Goal: Task Accomplishment & Management: Manage account settings

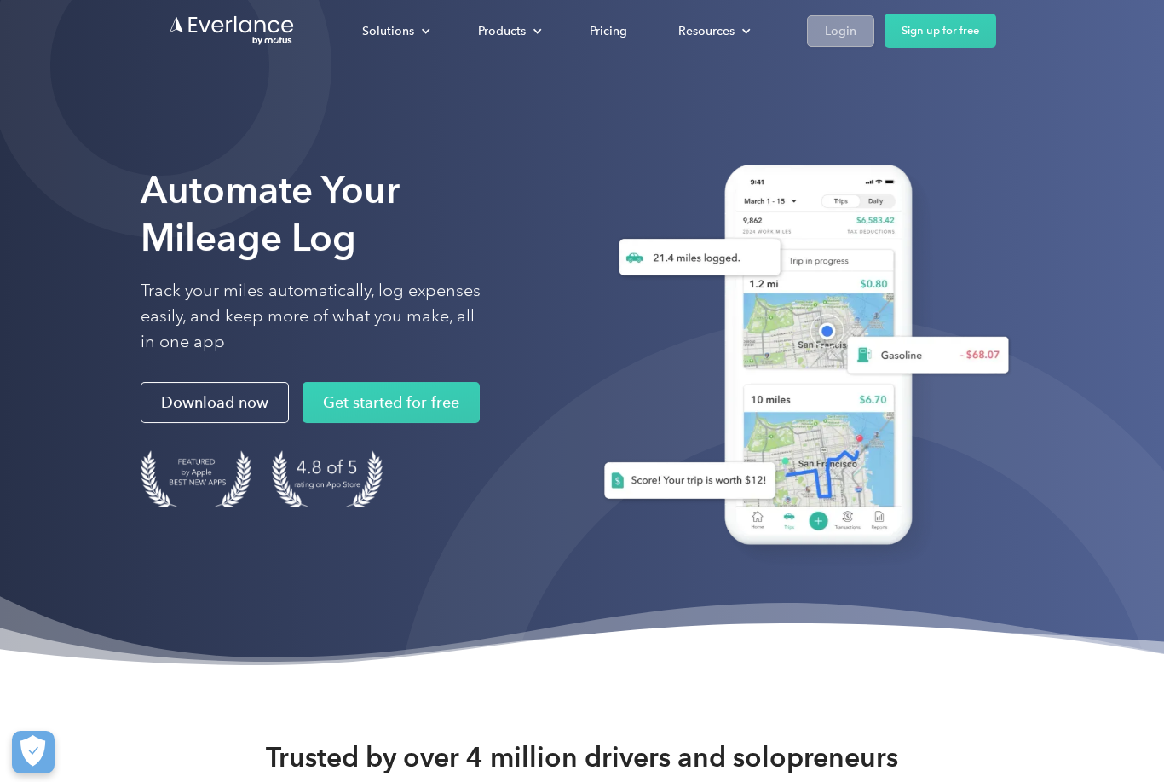
click at [828, 27] on div "Login" at bounding box center [841, 30] width 32 height 21
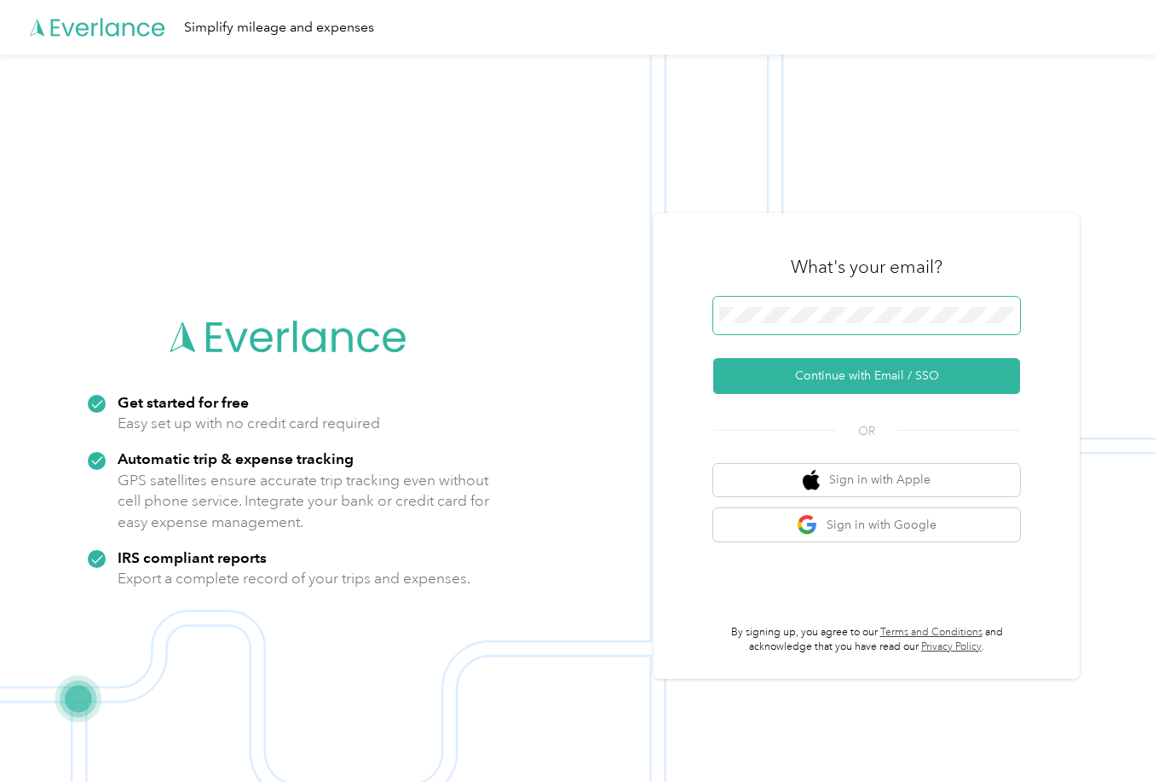
click at [873, 394] on button "Continue with Email / SSO" at bounding box center [866, 376] width 307 height 36
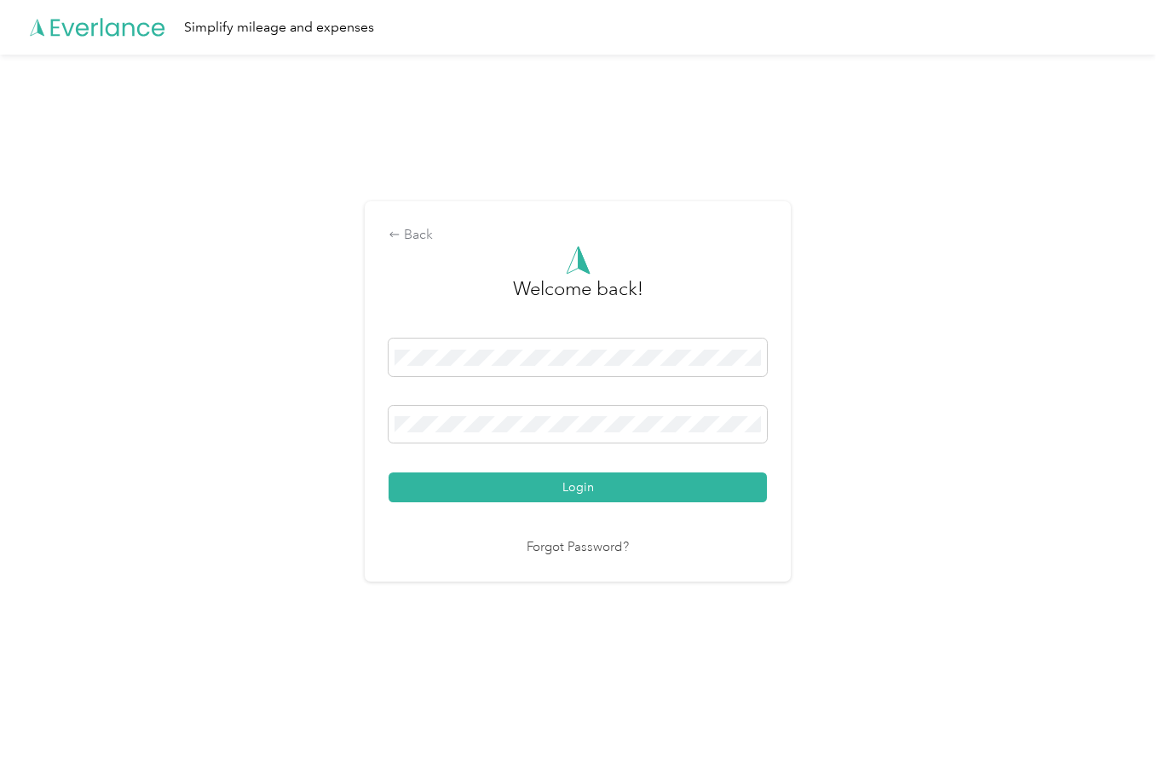
click at [582, 502] on button "Login" at bounding box center [578, 487] width 378 height 30
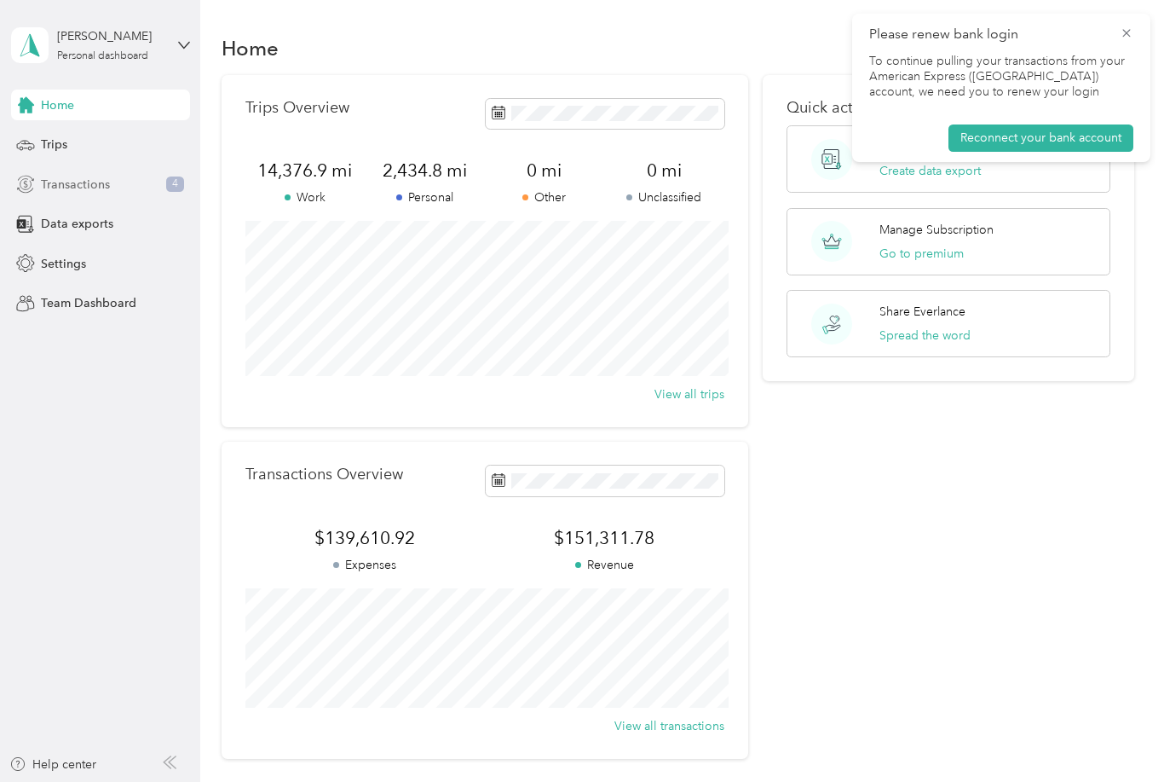
click at [116, 185] on div "Transactions 4" at bounding box center [100, 184] width 179 height 31
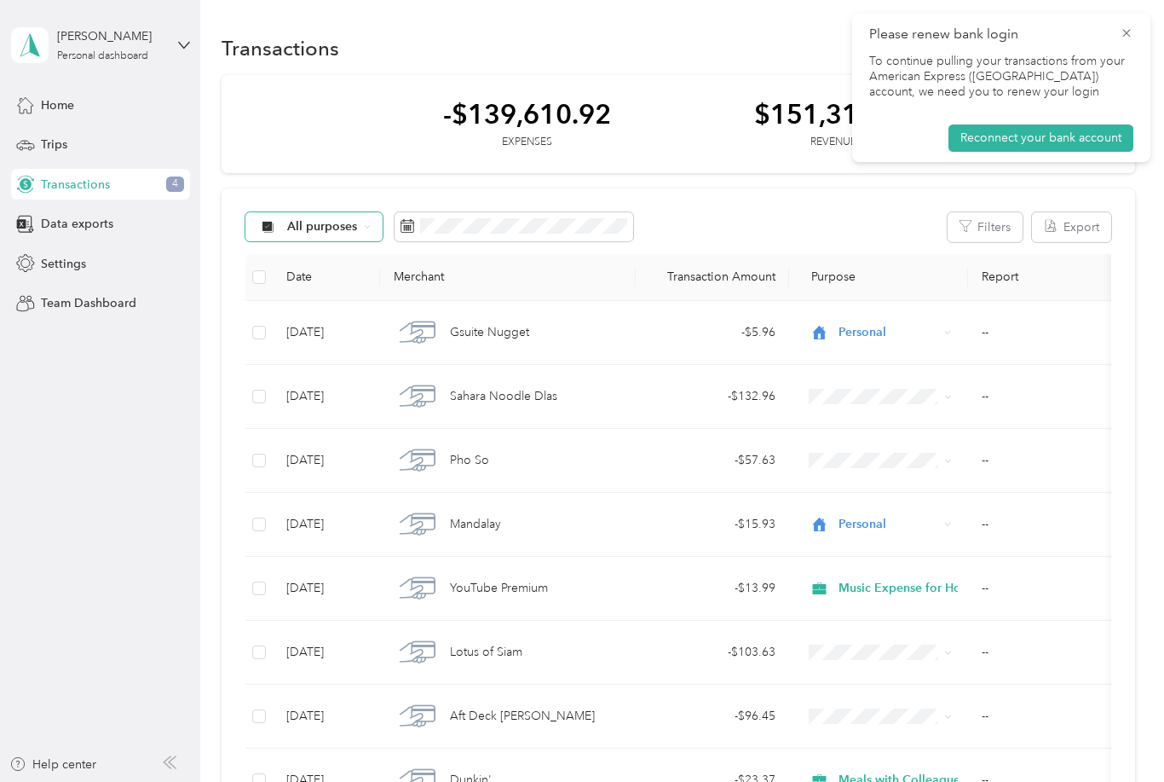
click at [315, 235] on div "All purposes" at bounding box center [314, 226] width 138 height 29
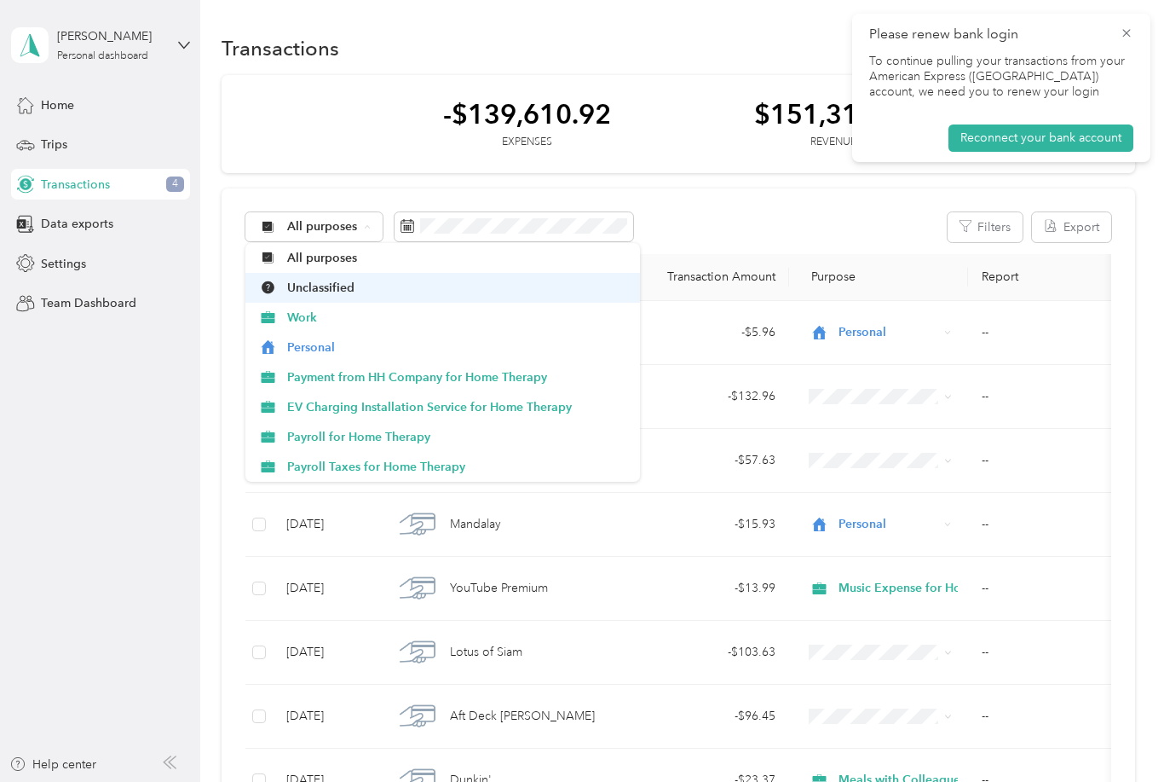
click at [319, 285] on span "Unclassified" at bounding box center [457, 288] width 341 height 18
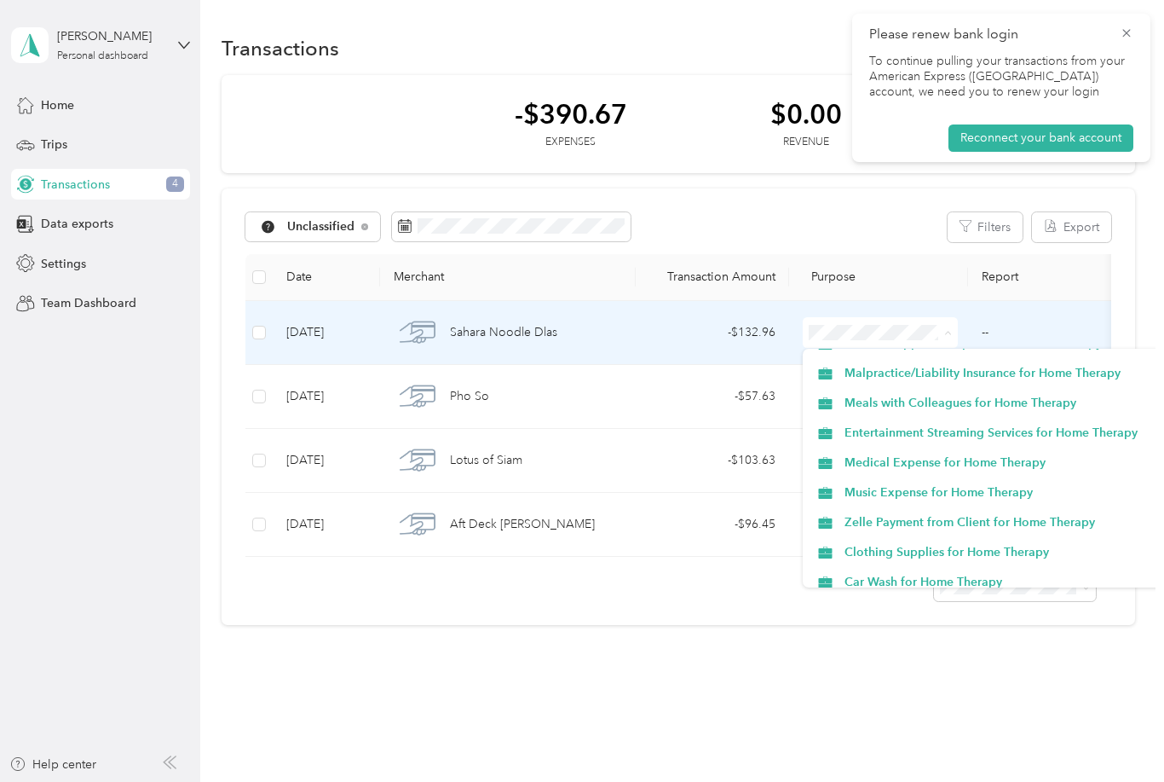
scroll to position [876, 0]
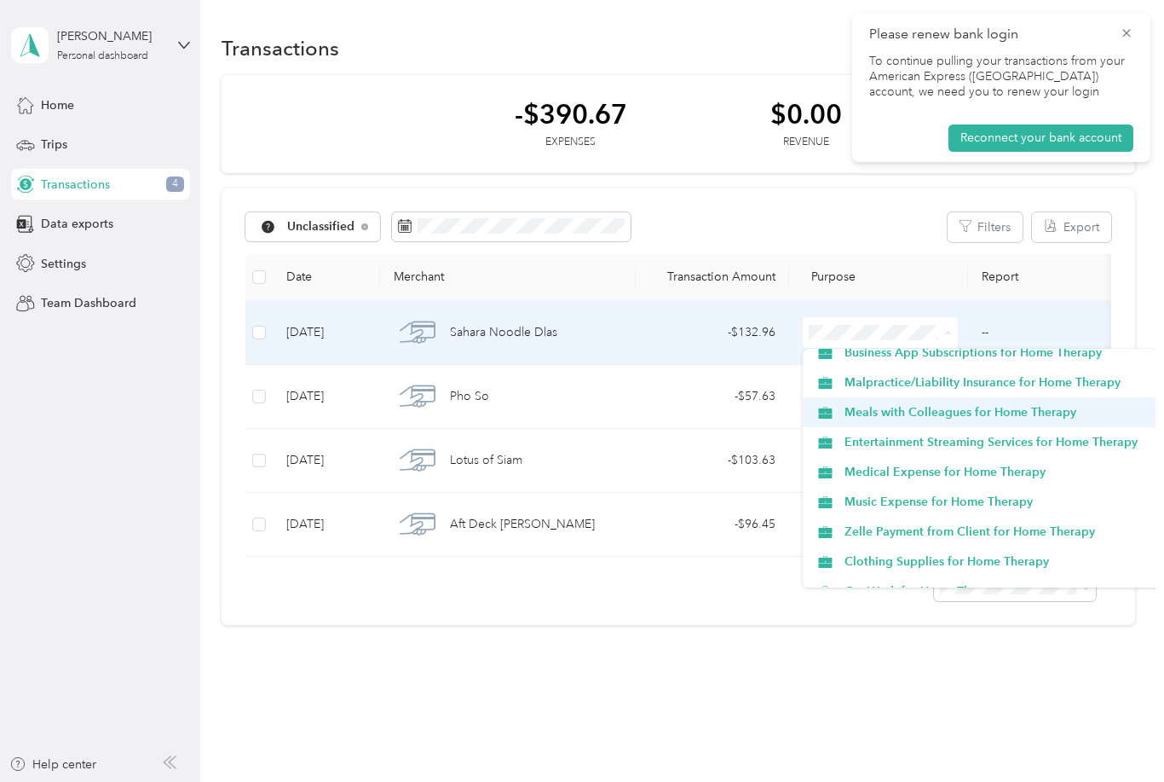
click at [980, 415] on span "Meals with Colleagues for Home Therapy" at bounding box center [1015, 412] width 341 height 18
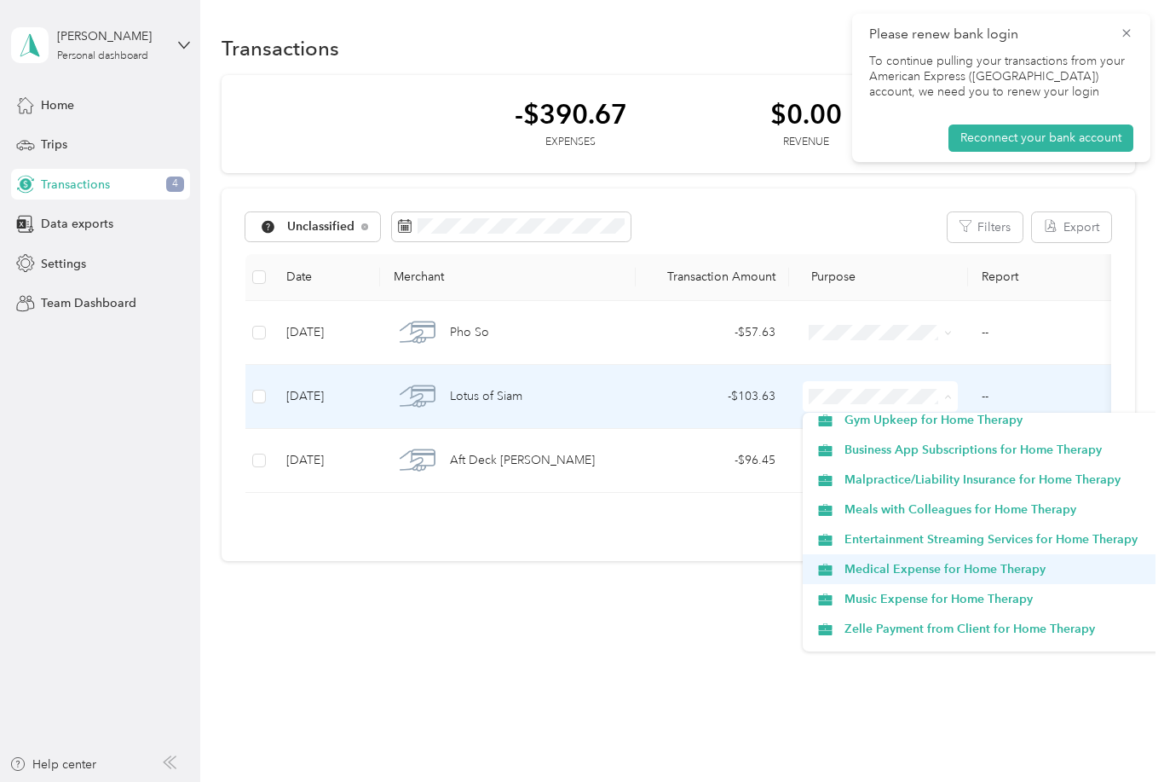
scroll to position [839, 0]
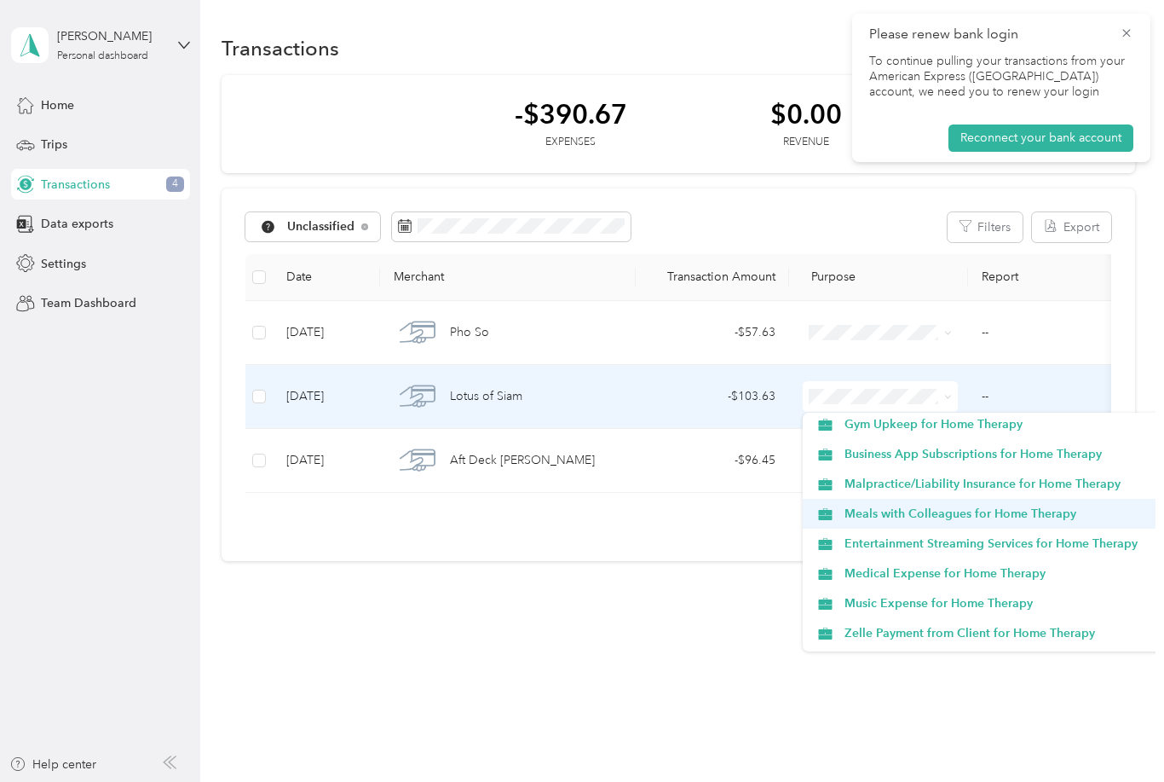
click at [965, 516] on span "Meals with Colleagues for Home Therapy" at bounding box center [1015, 514] width 341 height 18
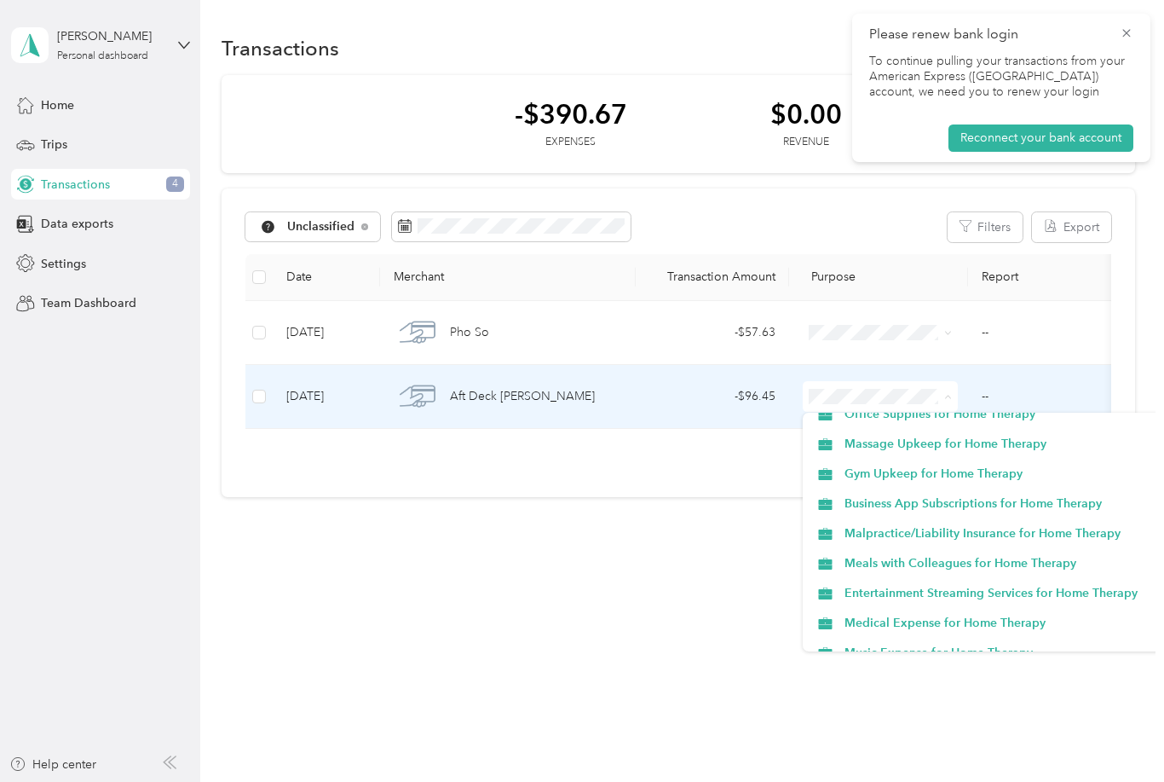
scroll to position [790, 0]
click at [978, 572] on li "Meals with Colleagues for Home Therapy" at bounding box center [1000, 562] width 395 height 30
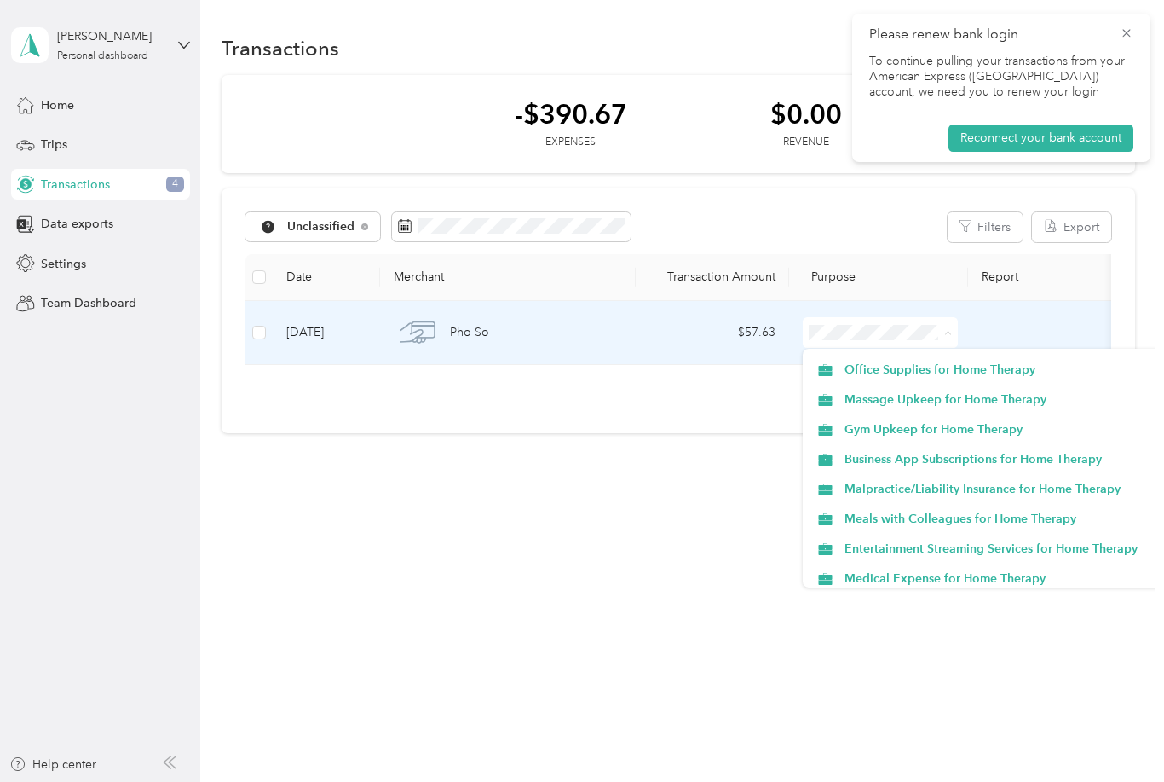
scroll to position [785, 0]
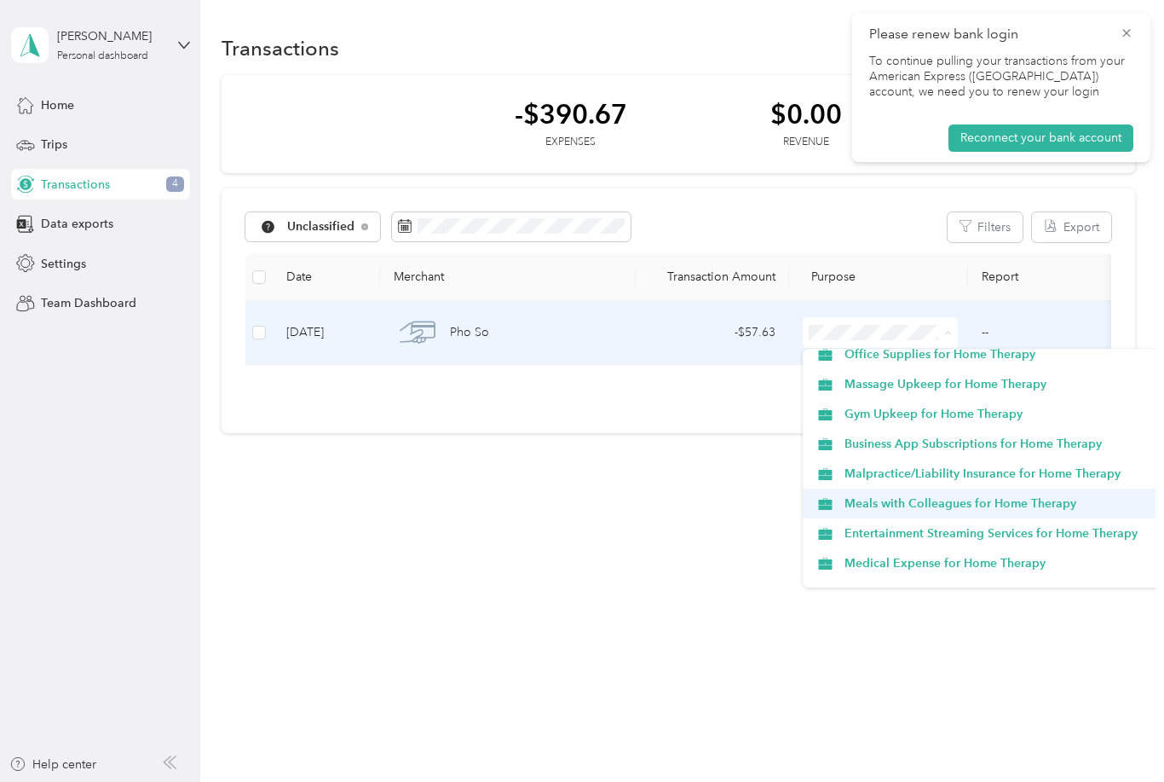
click at [945, 503] on span "Meals with Colleagues for Home Therapy" at bounding box center [1015, 503] width 341 height 18
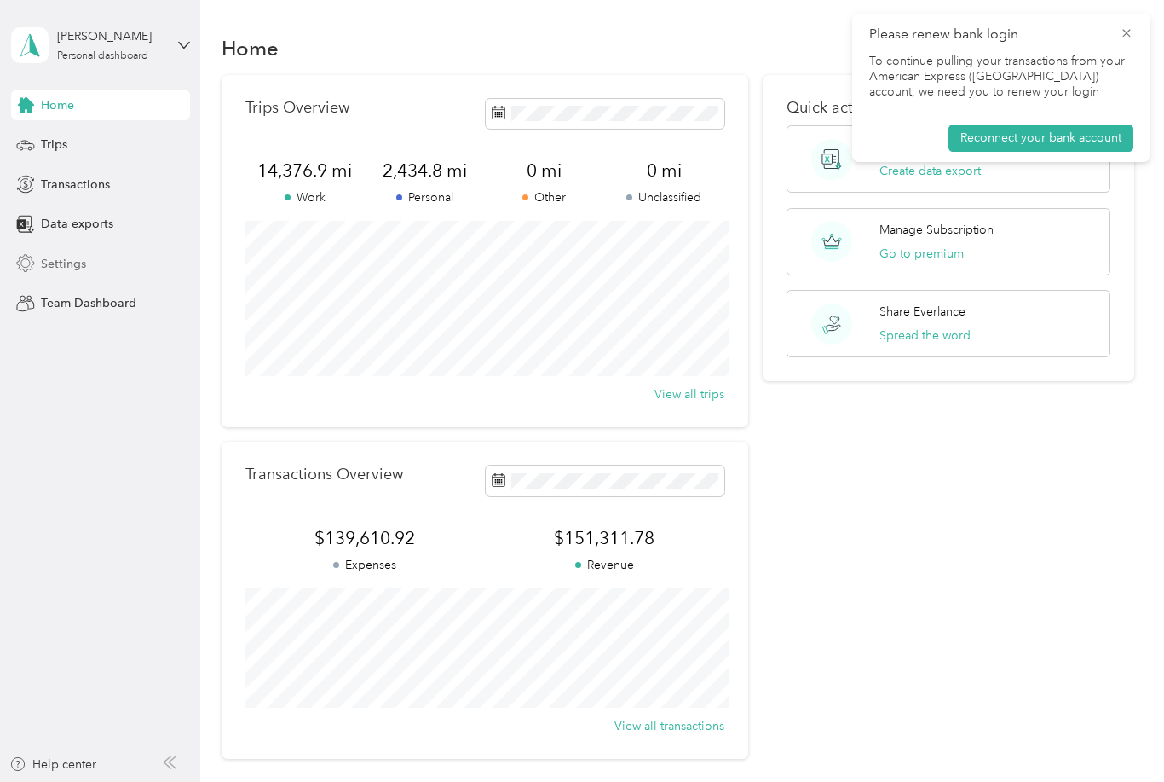
click at [86, 267] on div "Settings" at bounding box center [100, 263] width 179 height 31
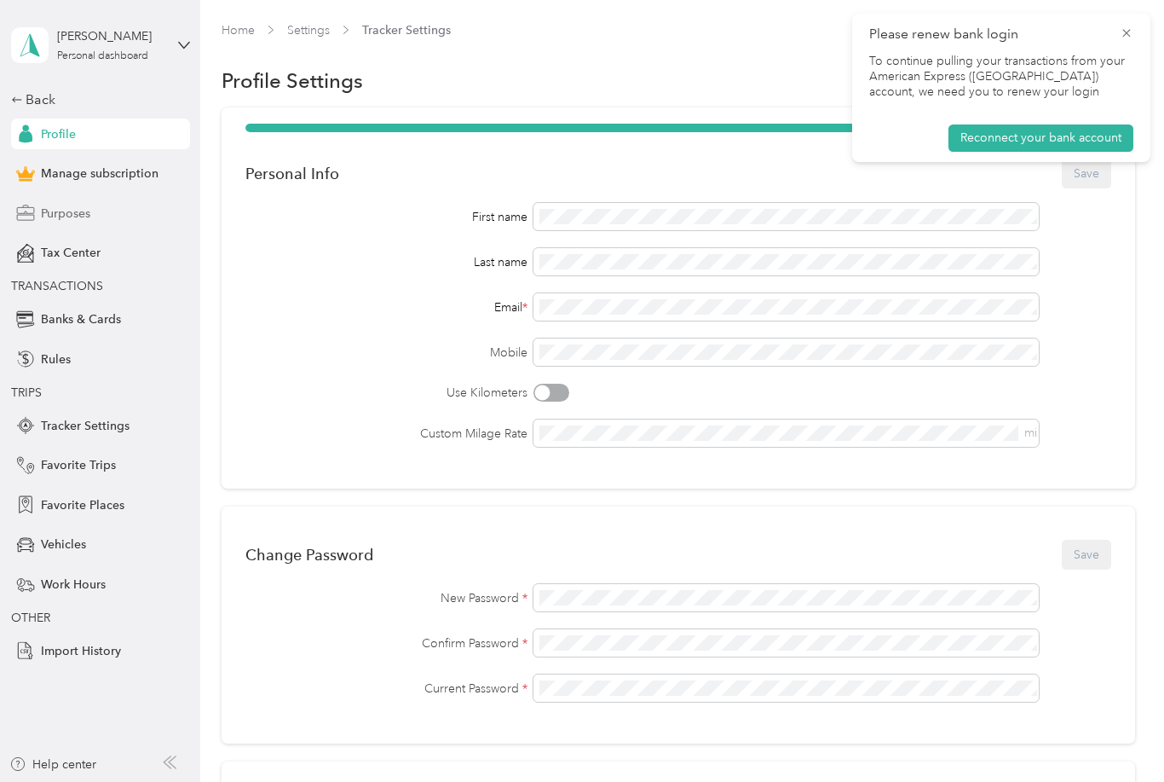
click at [67, 216] on span "Purposes" at bounding box center [65, 214] width 49 height 18
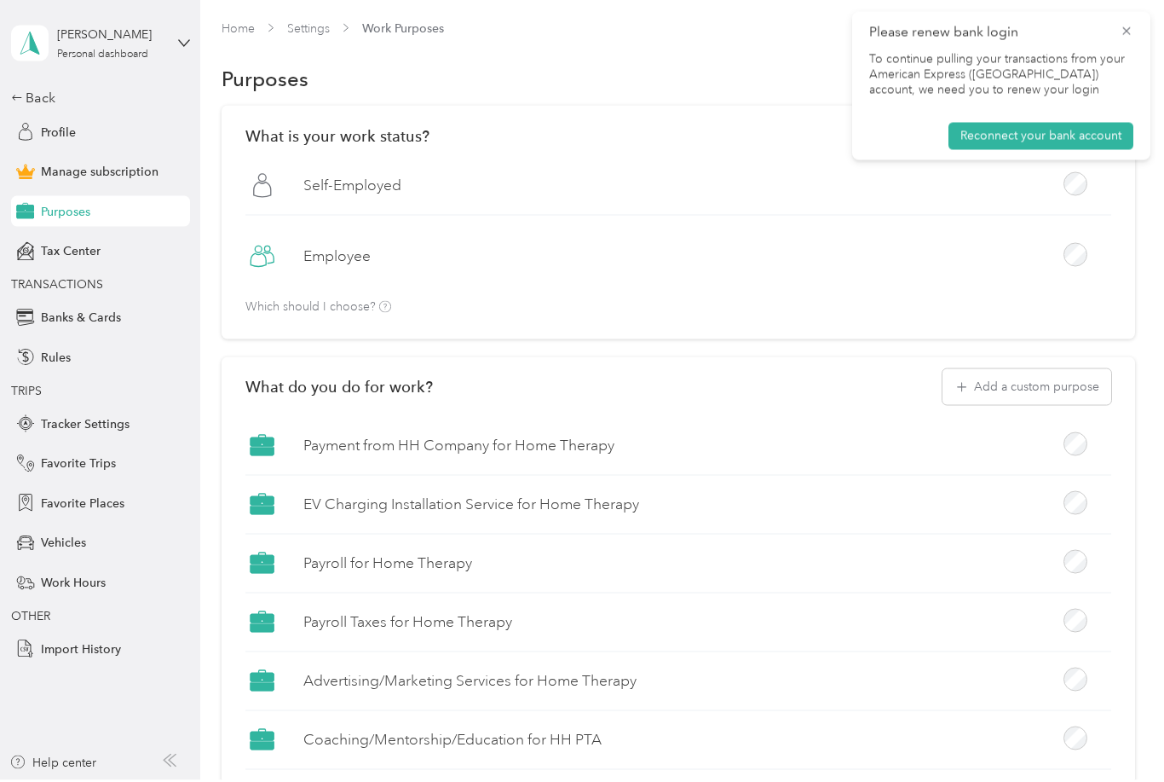
click at [558, 283] on div "Employee" at bounding box center [678, 264] width 866 height 46
click at [459, 308] on div "What is your work status? [DEMOGRAPHIC_DATA] Employee Which should I choose?" at bounding box center [679, 224] width 914 height 234
click at [1031, 400] on button "Add a custom purpose" at bounding box center [1027, 389] width 169 height 36
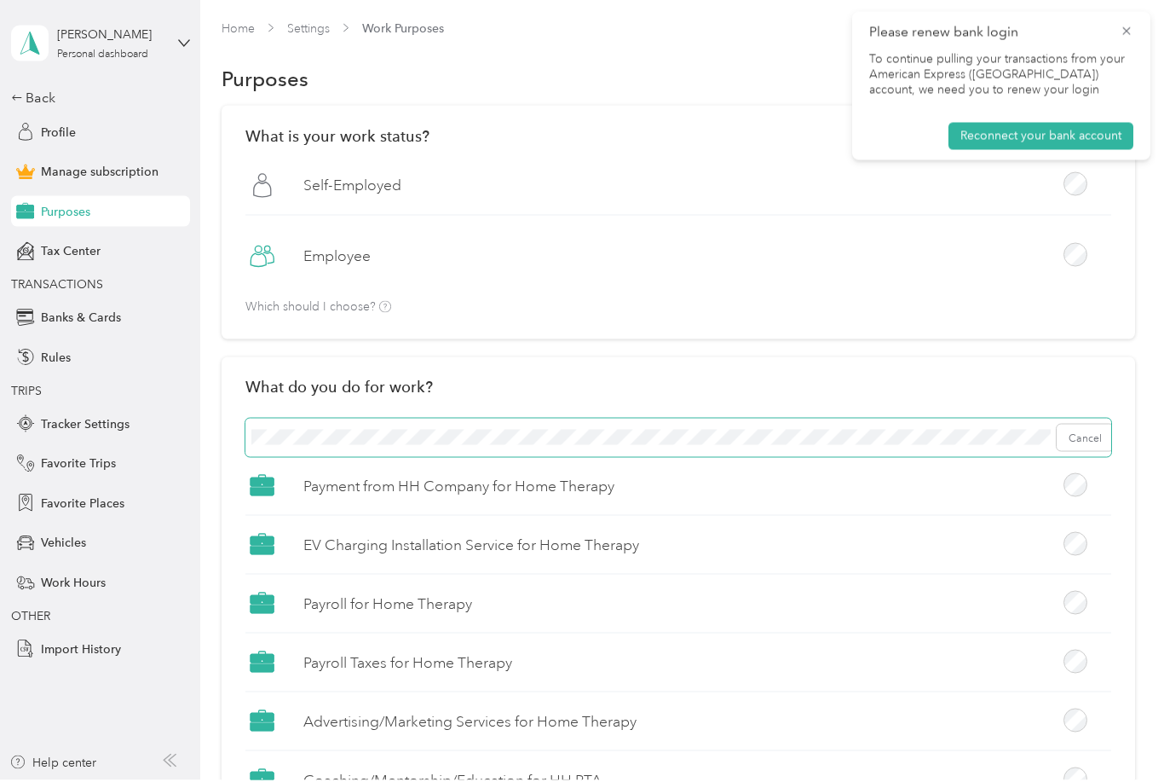
click at [818, 446] on span "Cancel" at bounding box center [678, 439] width 866 height 39
click at [1093, 435] on button "Add" at bounding box center [1091, 439] width 45 height 27
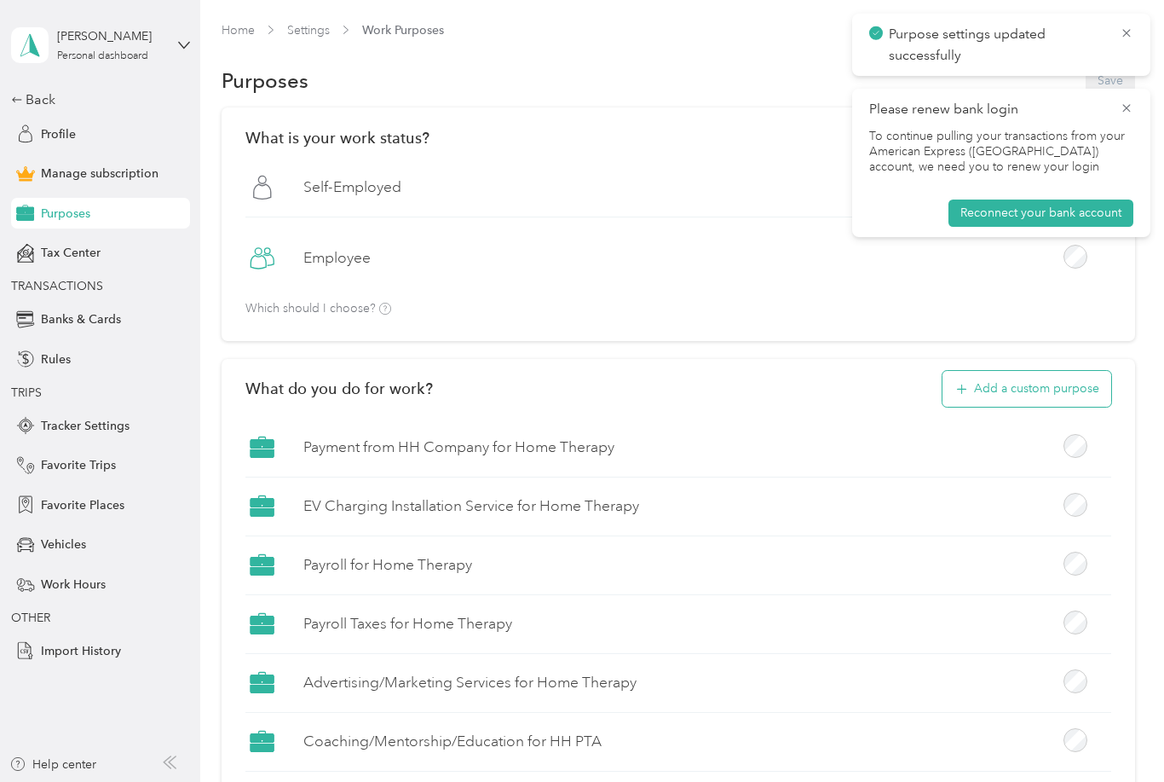
click at [1081, 393] on button "Add a custom purpose" at bounding box center [1027, 389] width 169 height 36
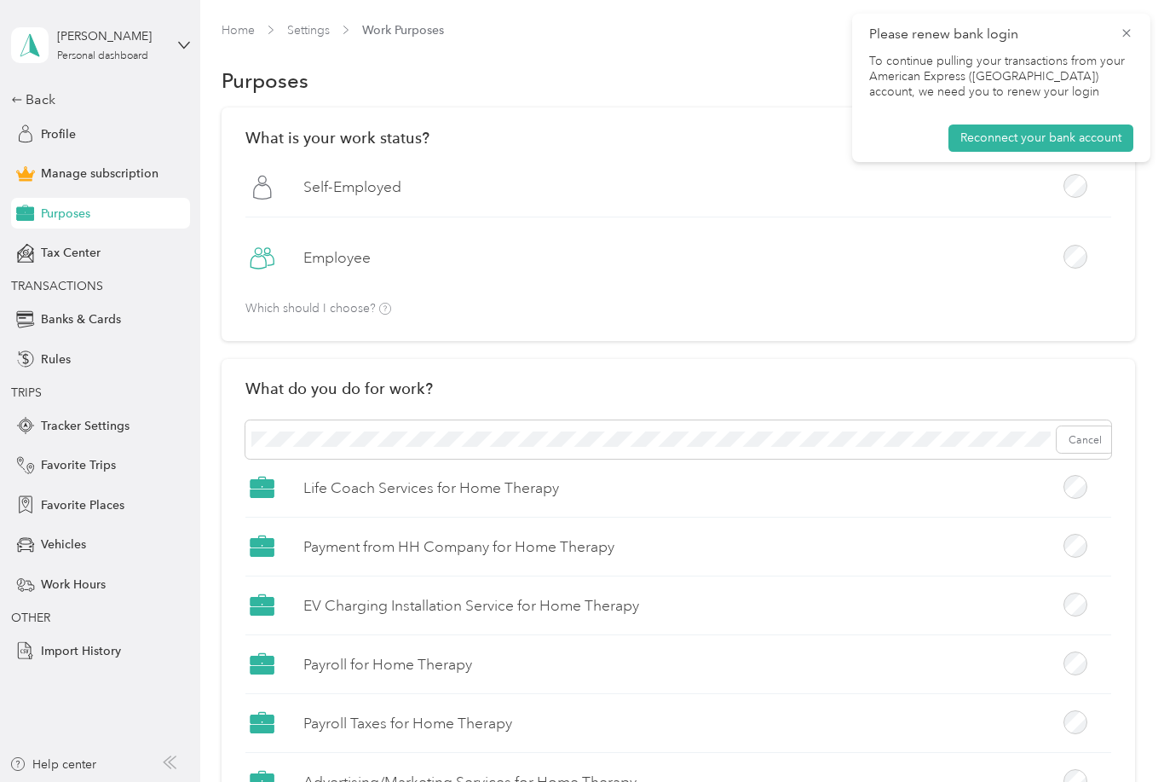
click at [960, 477] on div "Life Coach Services for Home Therapy" at bounding box center [678, 493] width 866 height 47
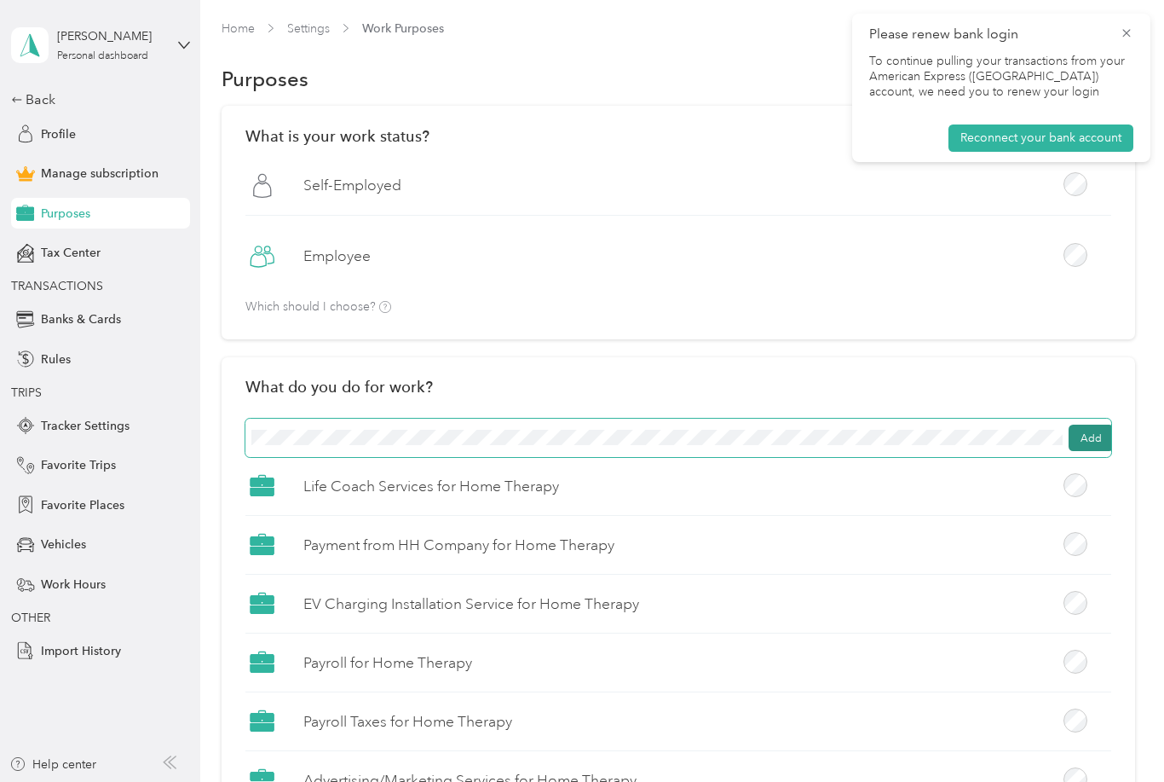
click at [1088, 435] on button "Add" at bounding box center [1091, 437] width 45 height 27
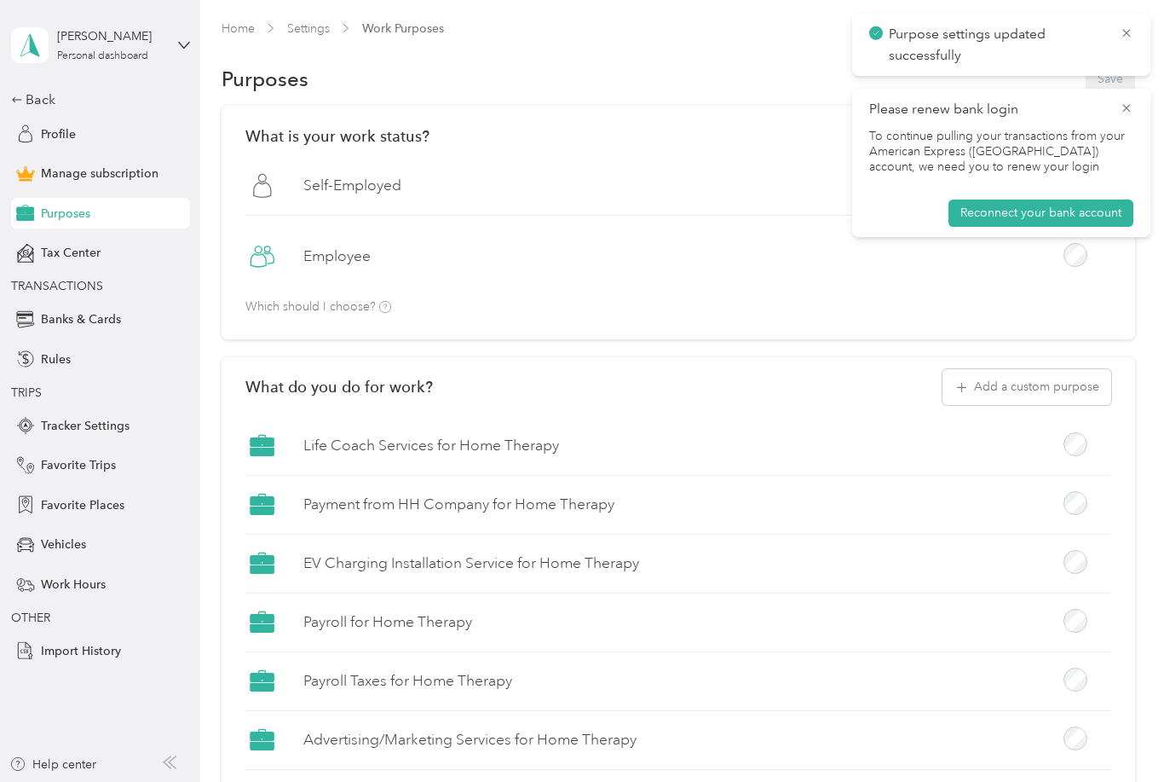
click at [52, 216] on span "Purposes" at bounding box center [65, 214] width 49 height 18
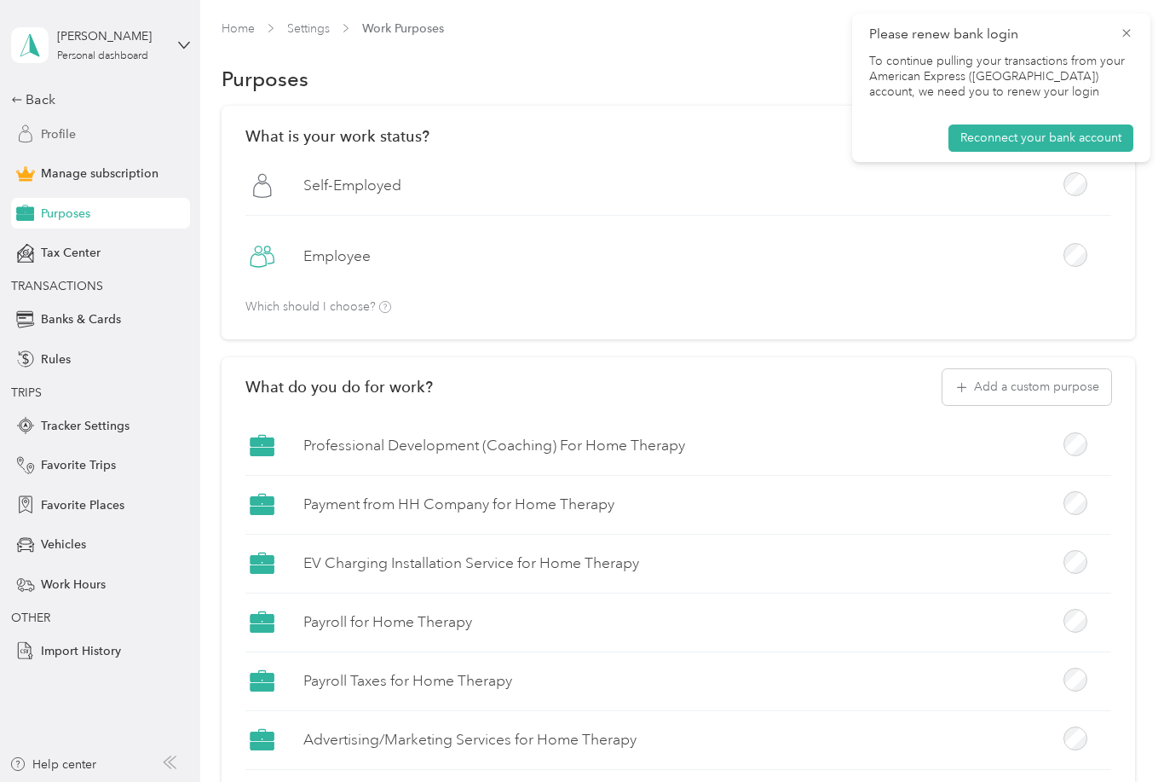
click at [57, 132] on span "Profile" at bounding box center [58, 134] width 35 height 18
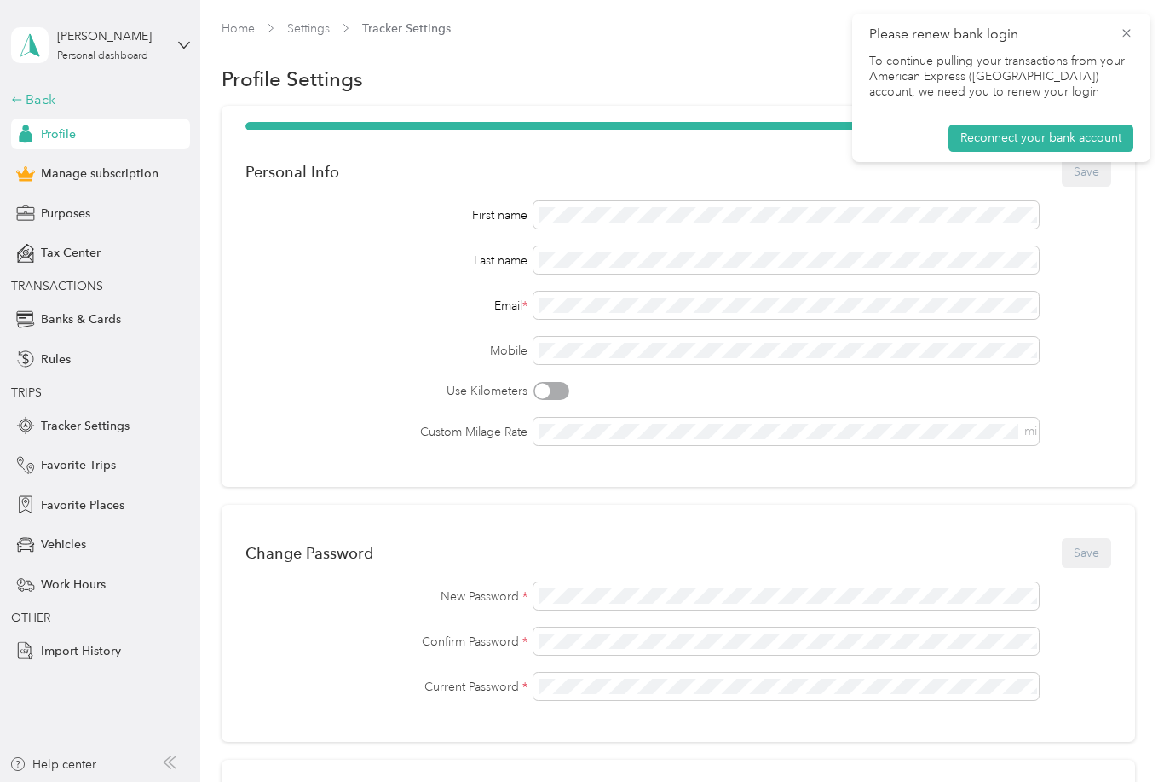
click at [80, 107] on div "Back" at bounding box center [96, 99] width 170 height 20
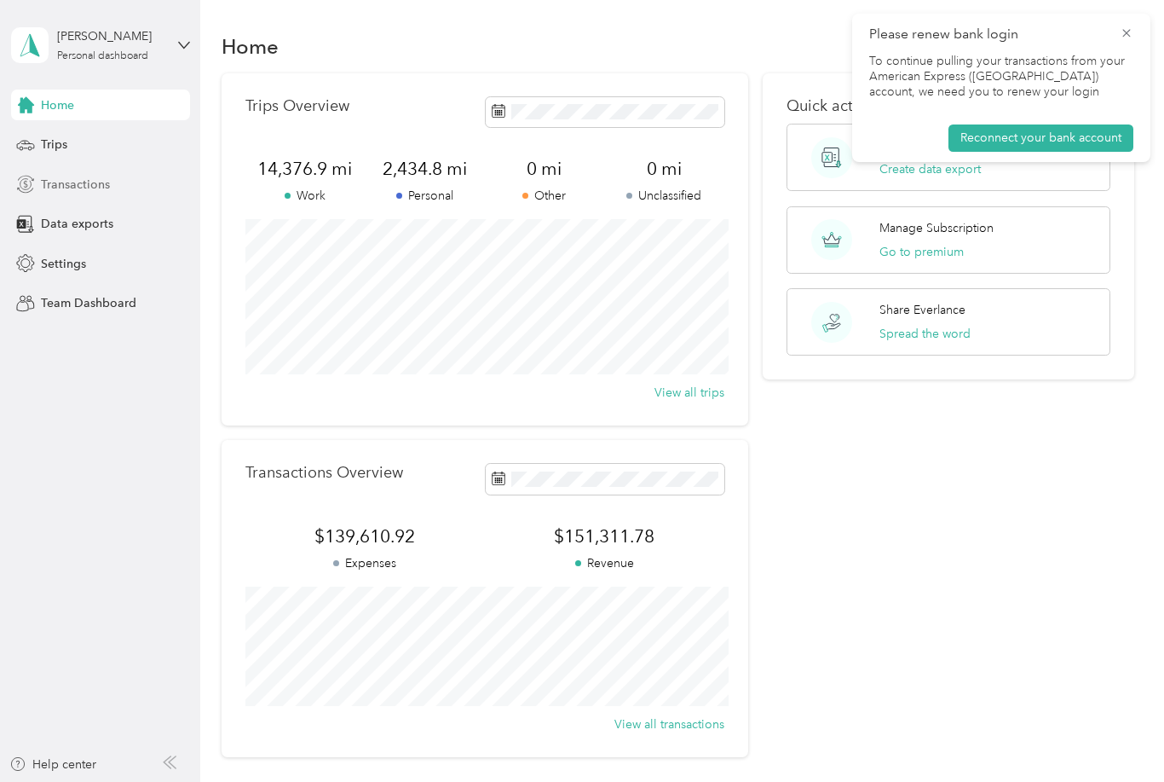
click at [101, 184] on span "Transactions" at bounding box center [75, 185] width 69 height 18
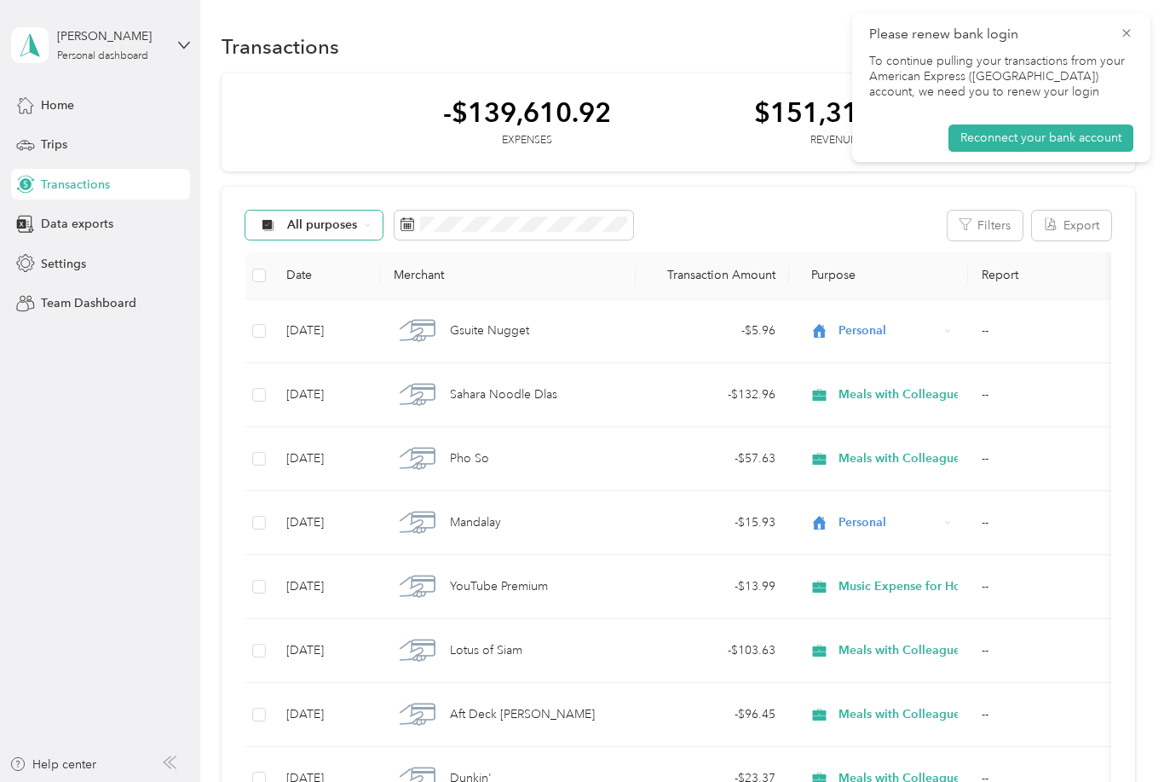
click at [357, 222] on span "All purposes" at bounding box center [322, 225] width 71 height 12
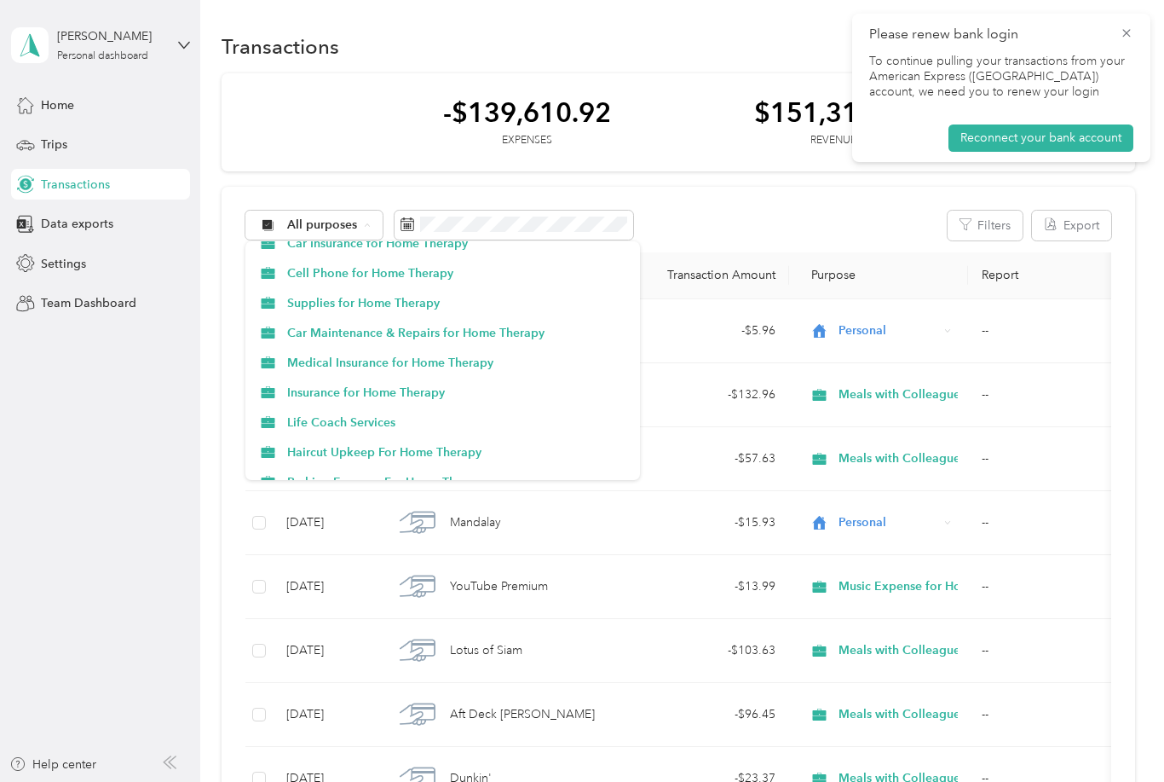
scroll to position [1301, 0]
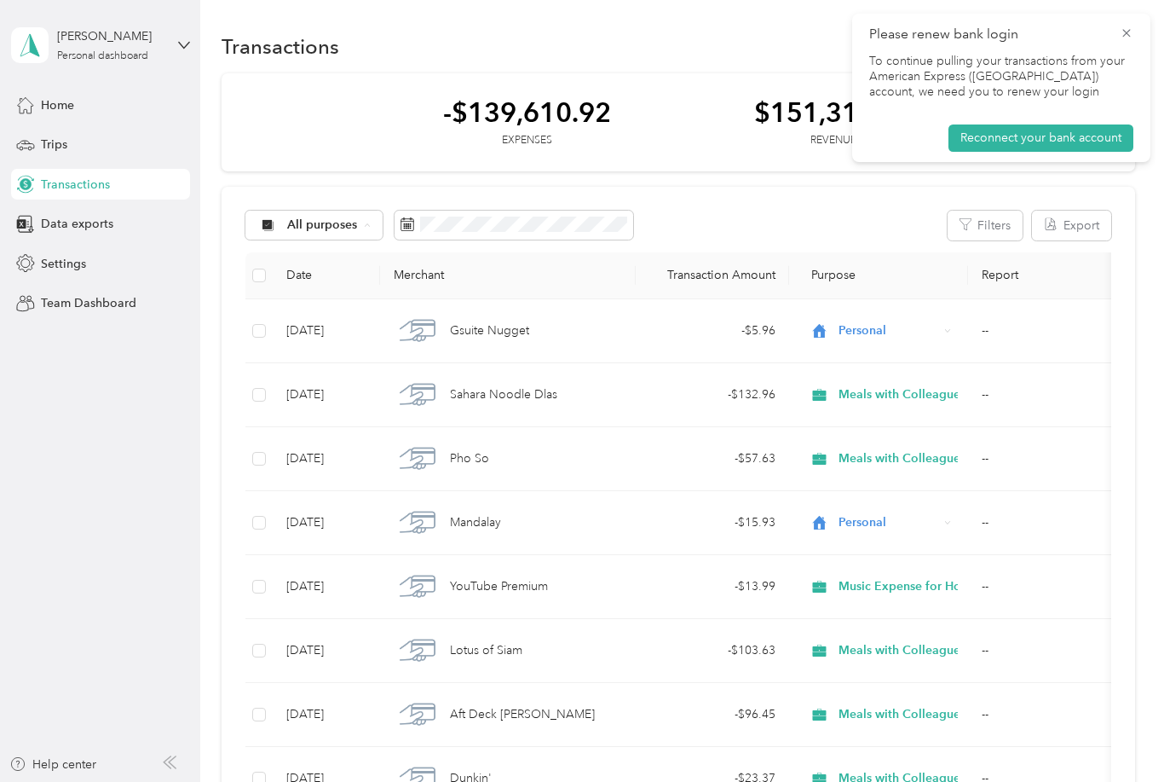
click at [429, 420] on span "Life Coach Services" at bounding box center [457, 417] width 341 height 18
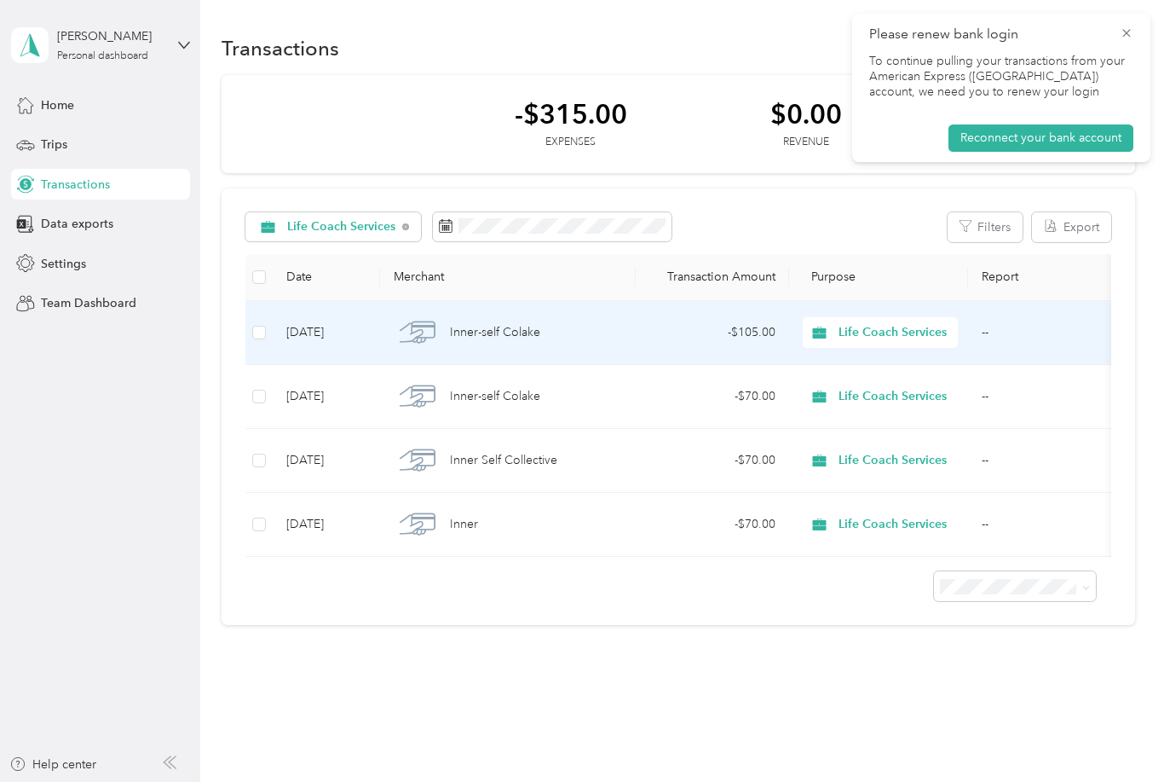
click at [884, 337] on span "Life Coach Services" at bounding box center [893, 332] width 108 height 19
click at [945, 430] on span "Professional Development (Coaching) For Home Therapy" at bounding box center [1015, 423] width 341 height 18
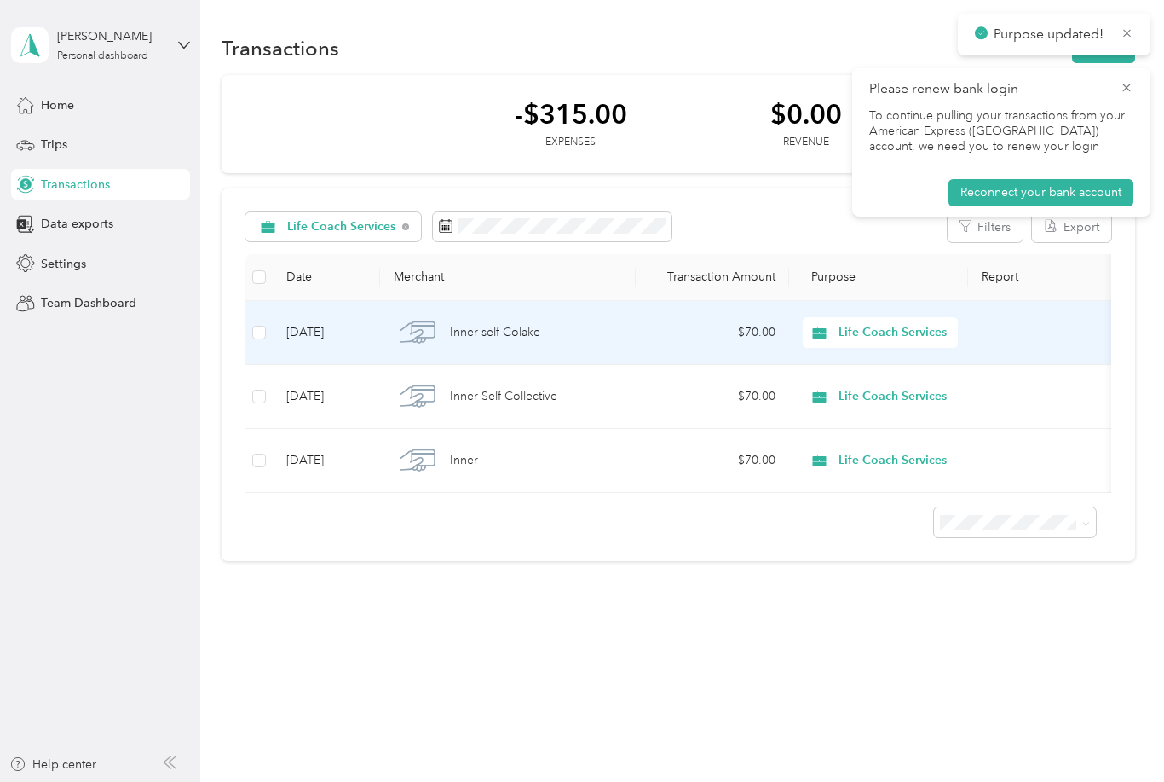
click at [869, 335] on span "Life Coach Services" at bounding box center [893, 332] width 108 height 19
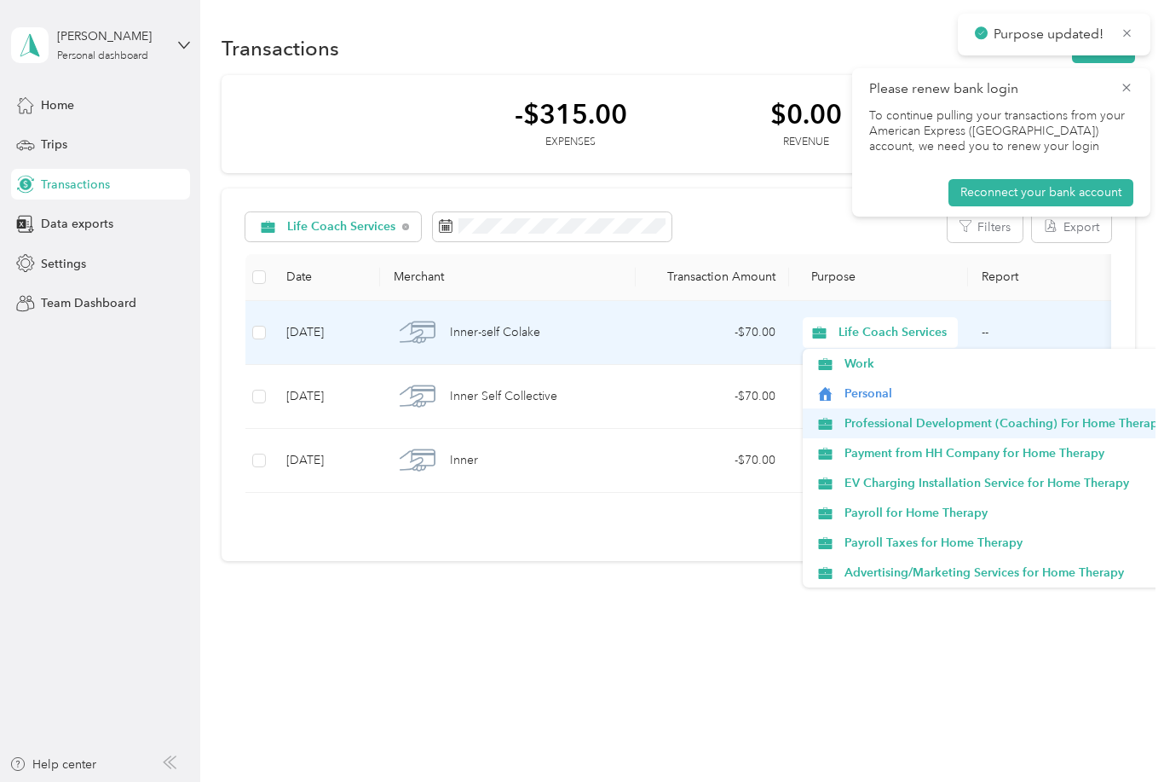
click at [912, 424] on span "Professional Development (Coaching) For Home Therapy" at bounding box center [1015, 423] width 341 height 18
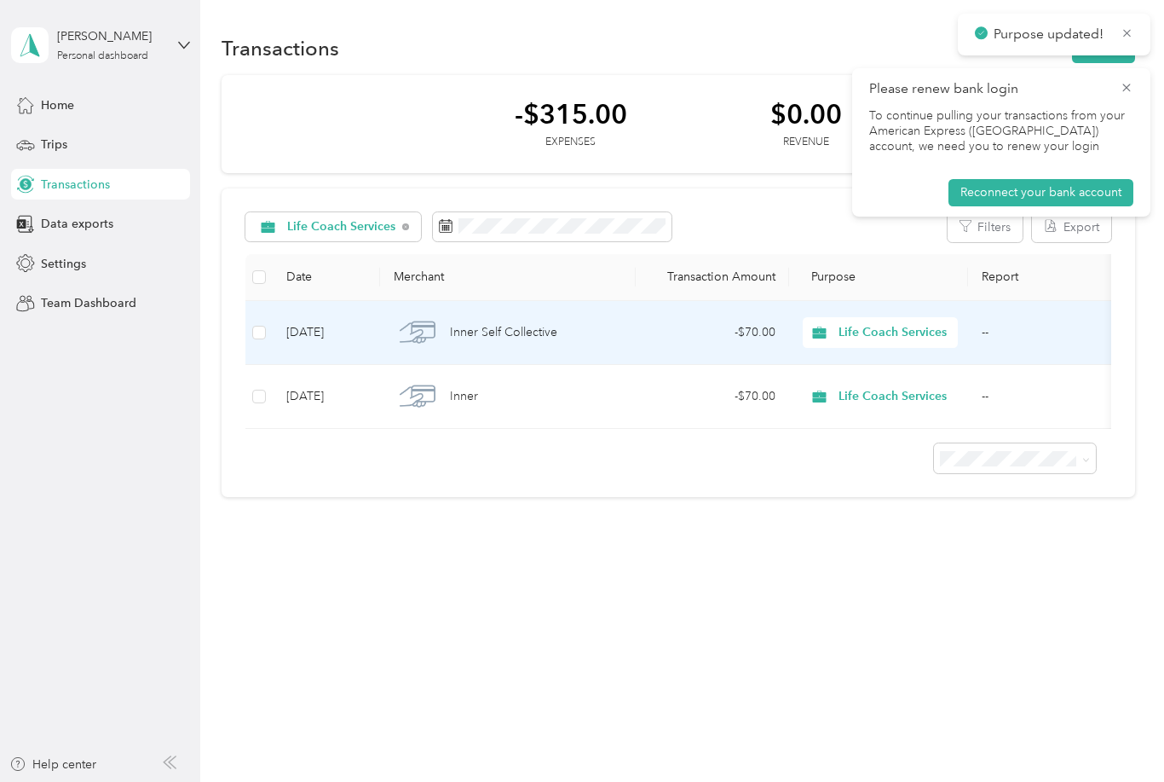
click at [864, 326] on span "Life Coach Services" at bounding box center [893, 332] width 108 height 19
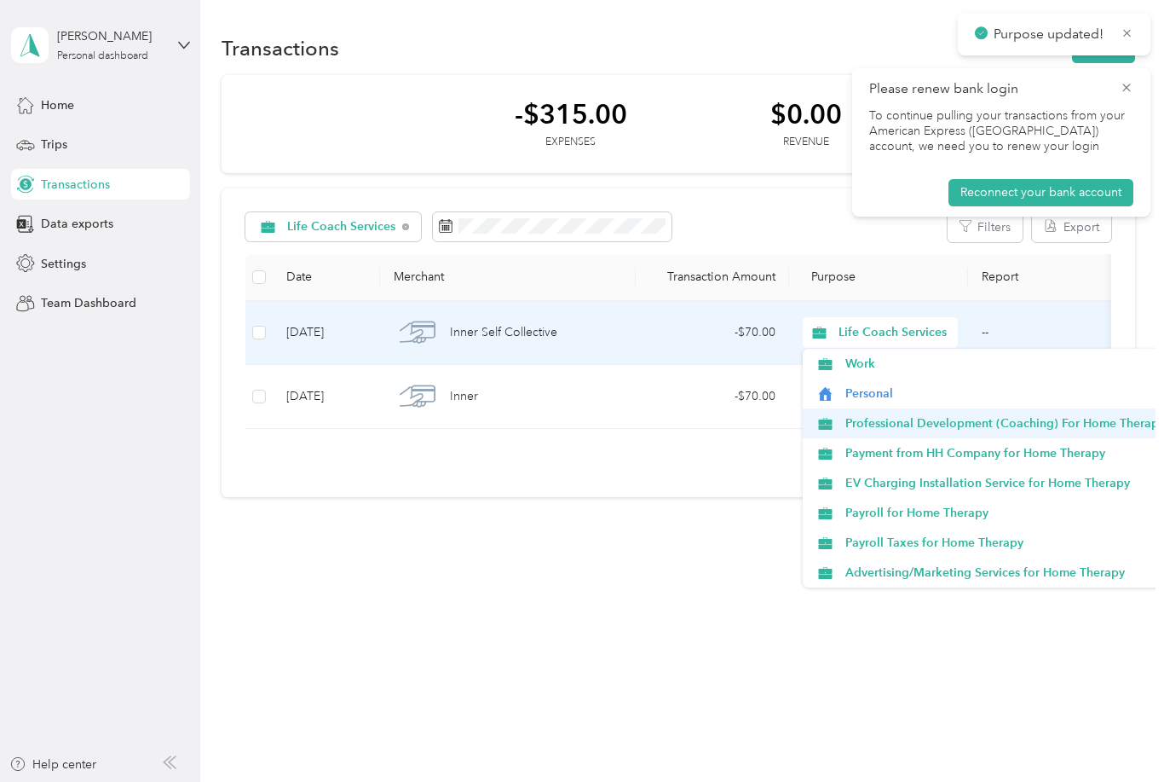
click at [877, 417] on span "Professional Development (Coaching) For Home Therapy" at bounding box center [1015, 423] width 341 height 18
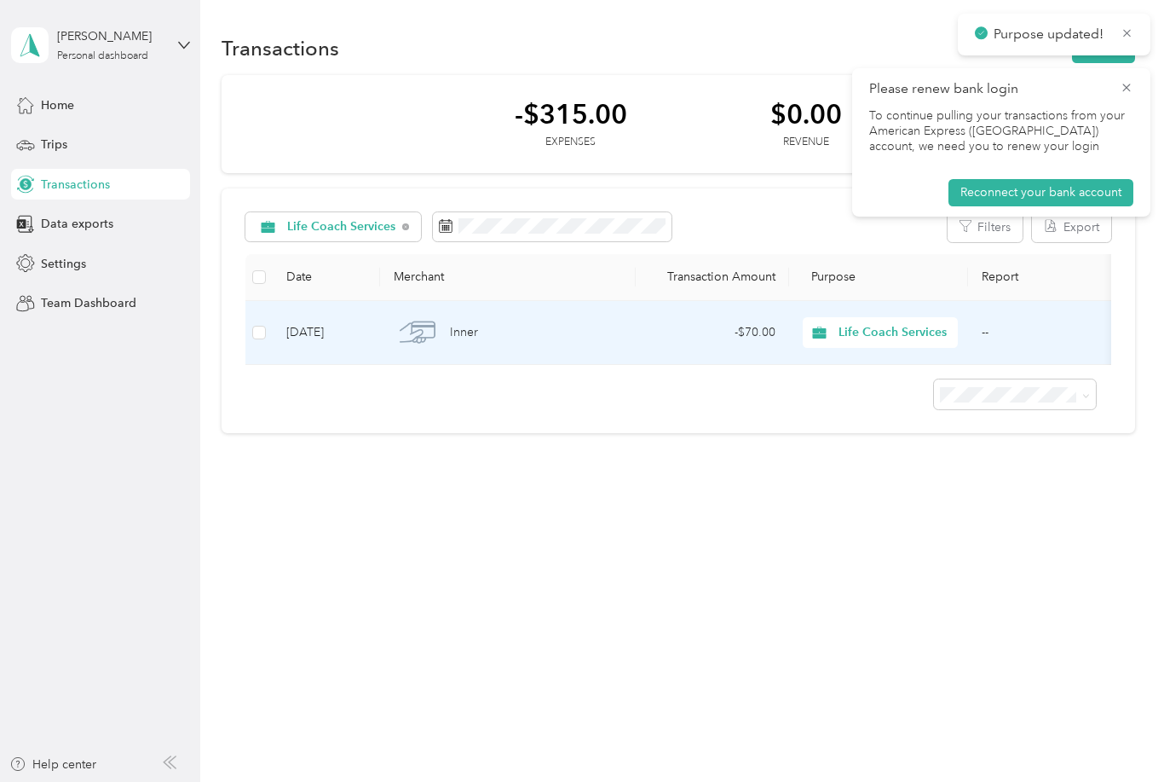
click at [863, 332] on span "Life Coach Services" at bounding box center [893, 332] width 108 height 19
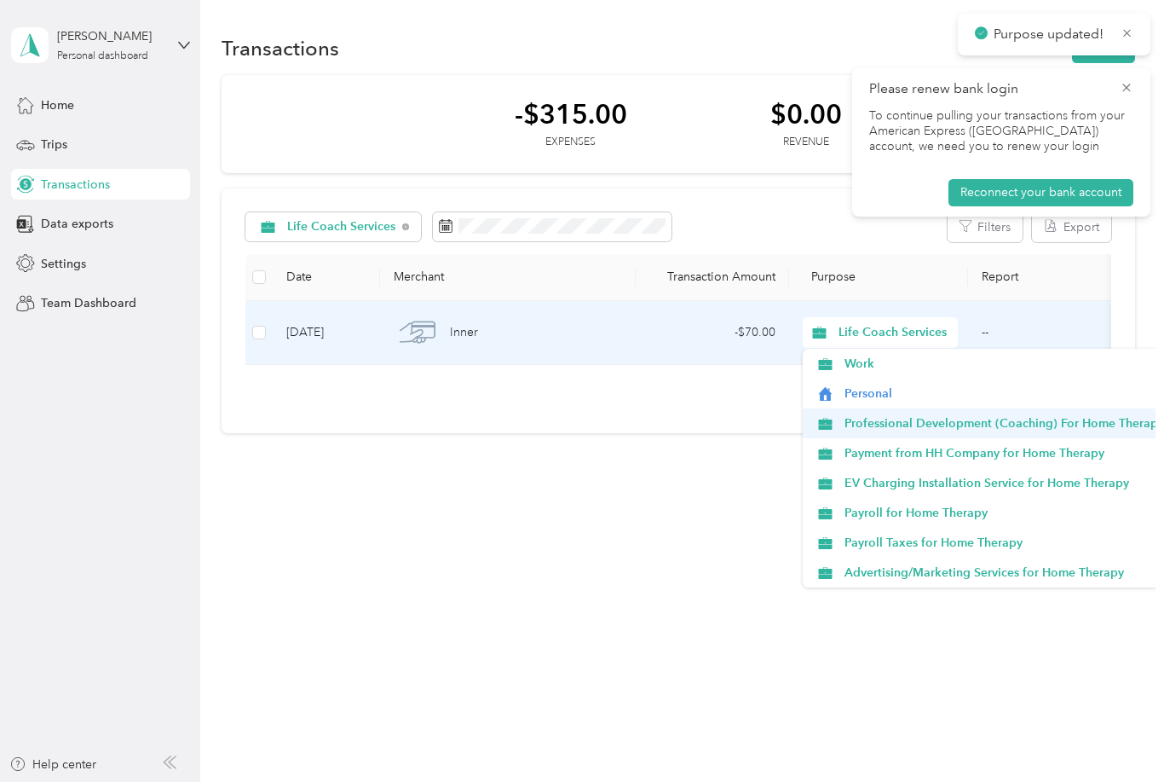
click at [899, 420] on span "Professional Development (Coaching) For Home Therapy" at bounding box center [1015, 423] width 341 height 18
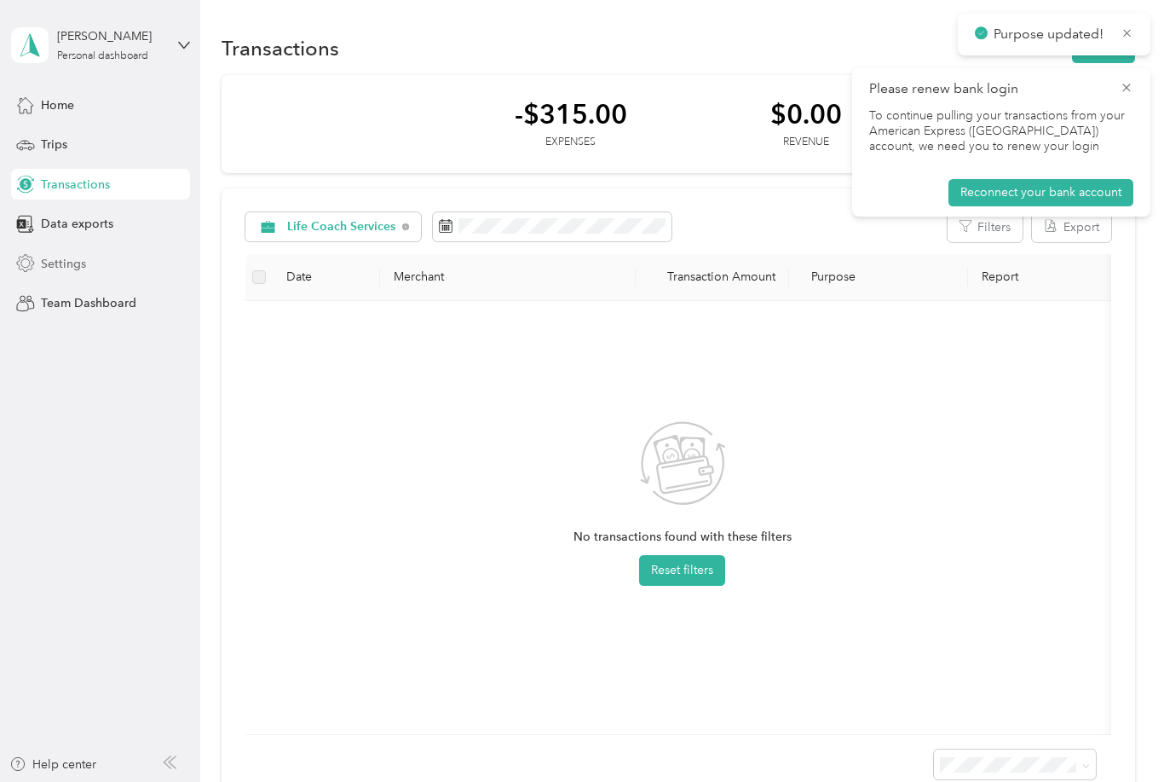
click at [85, 262] on div "Settings" at bounding box center [100, 263] width 179 height 31
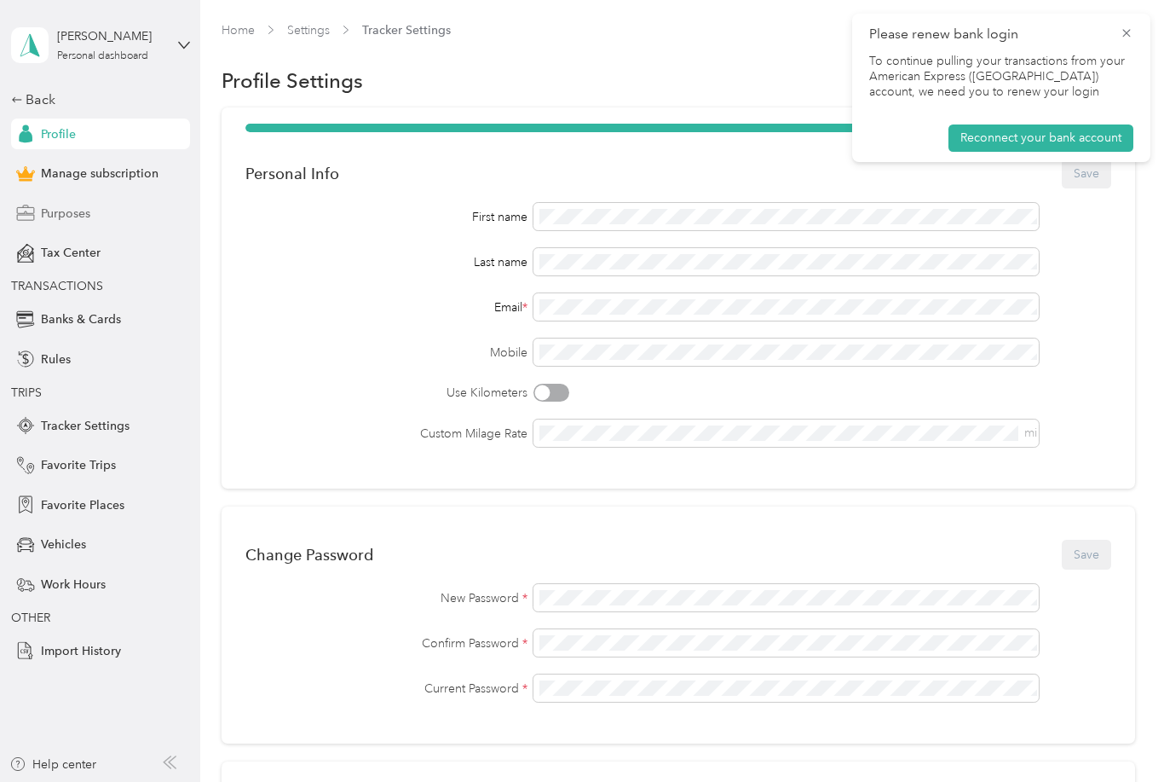
click at [85, 222] on div "Purposes" at bounding box center [100, 213] width 179 height 31
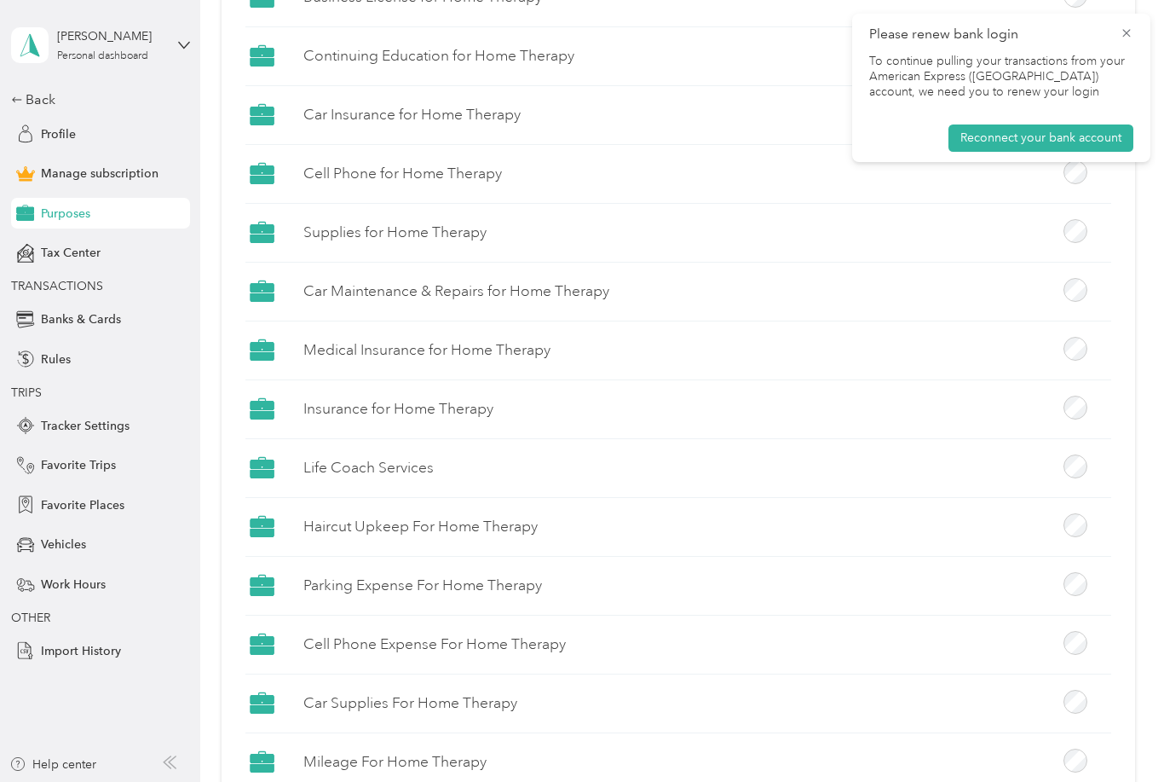
scroll to position [2627, 0]
click at [50, 130] on span "Profile" at bounding box center [58, 134] width 35 height 18
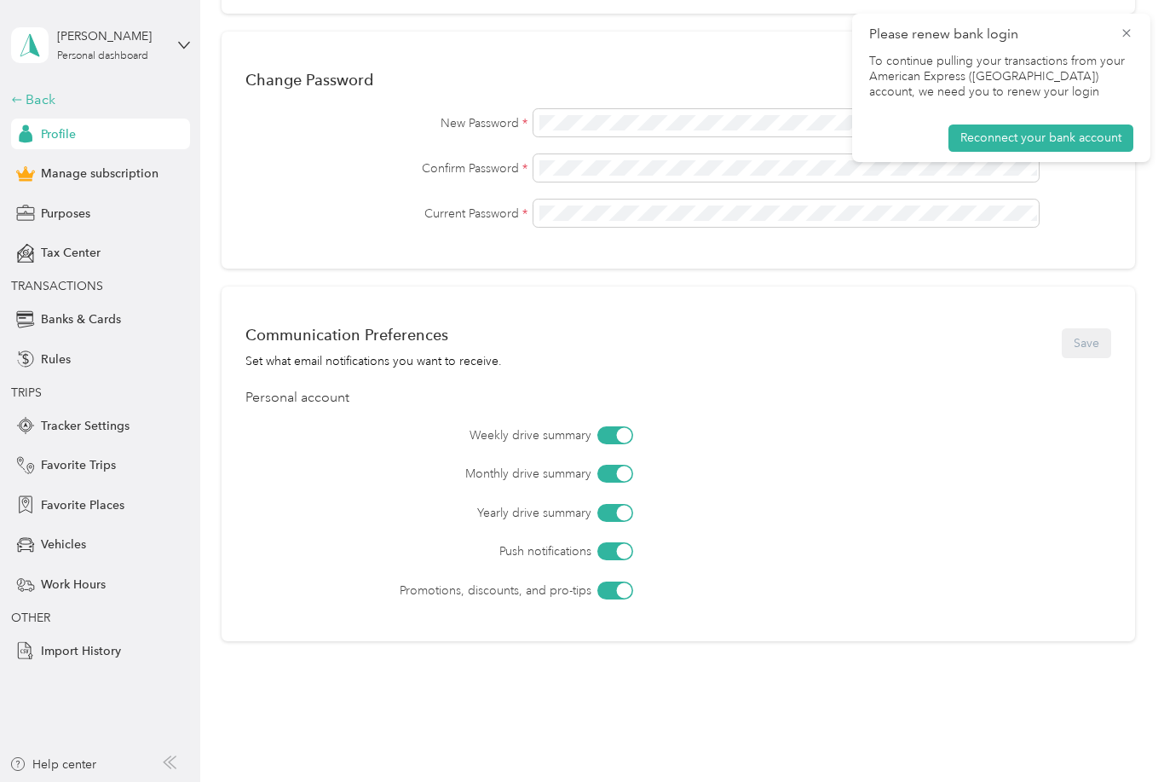
click at [51, 92] on div "Back" at bounding box center [96, 99] width 170 height 20
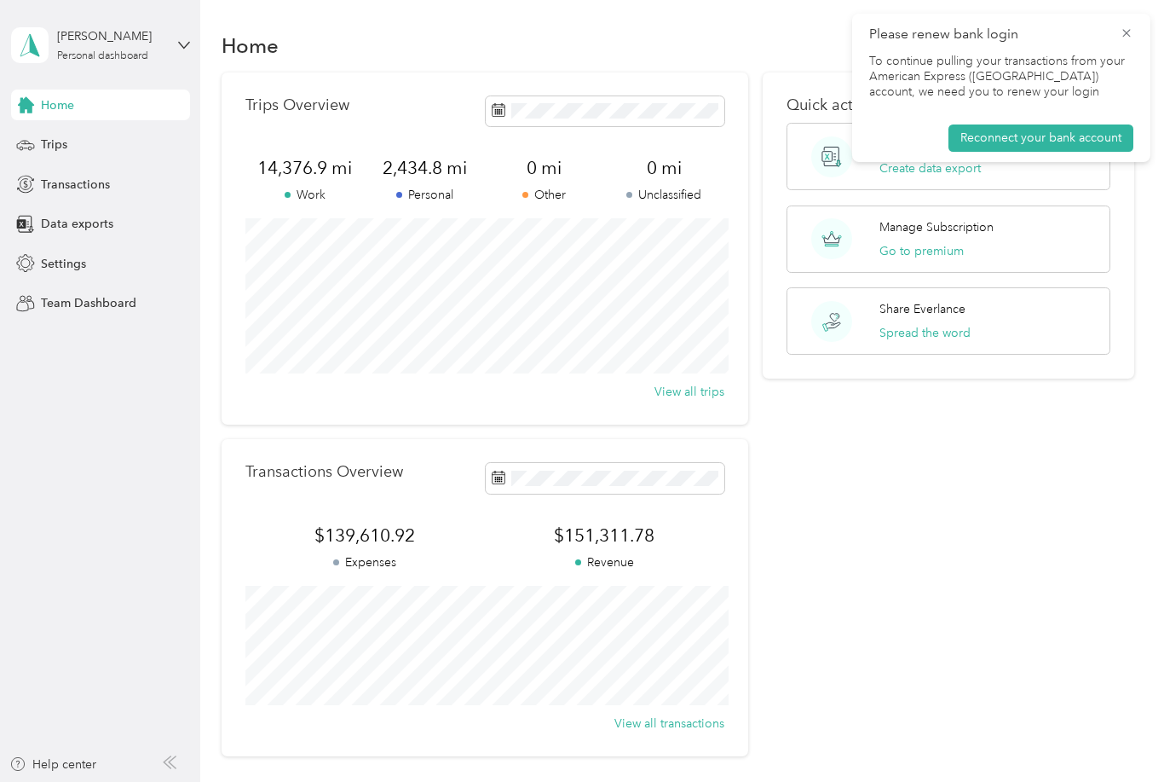
click at [1128, 43] on span "Please renew bank login" at bounding box center [1001, 34] width 264 height 21
click at [1130, 36] on icon at bounding box center [1127, 33] width 14 height 15
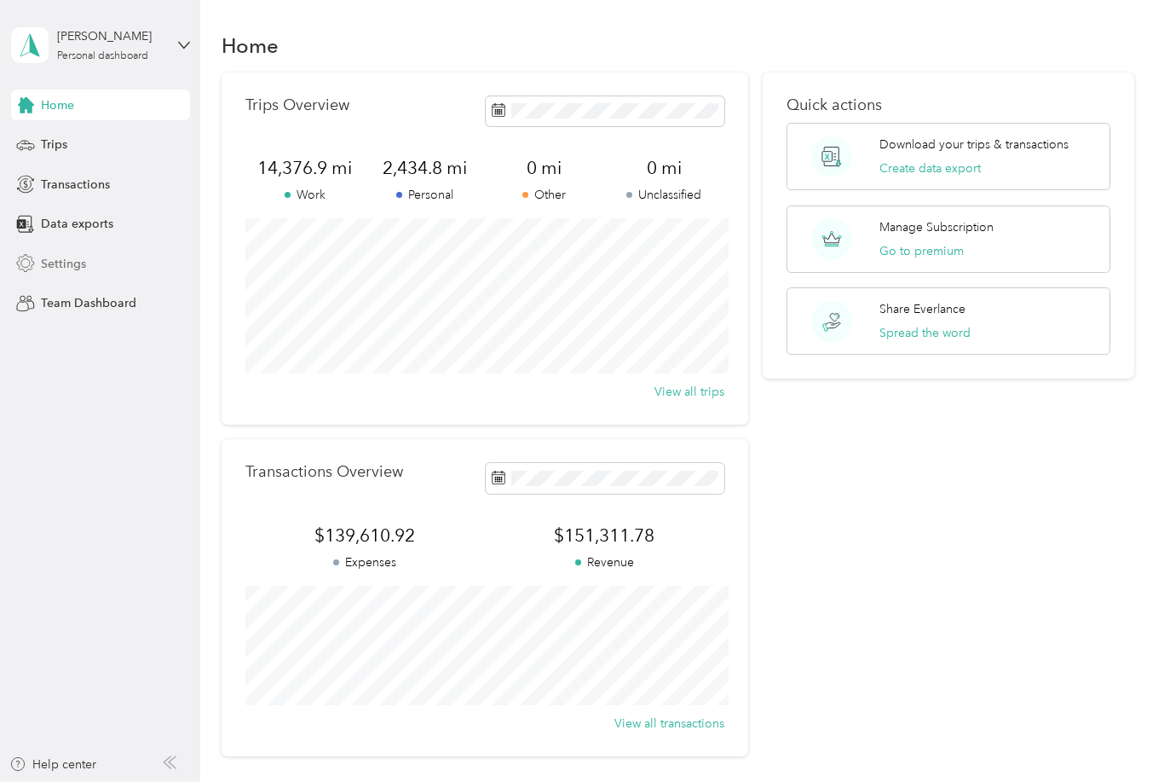
click at [91, 267] on div "Settings" at bounding box center [100, 263] width 179 height 31
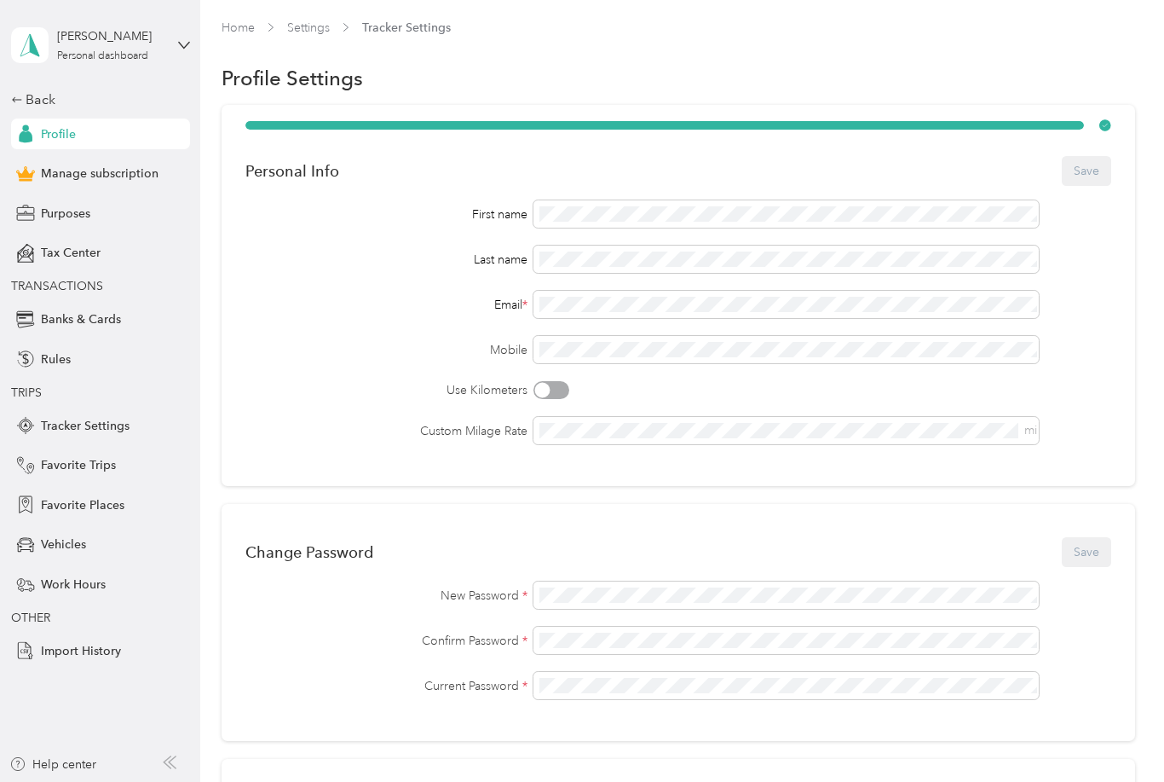
scroll to position [159, 0]
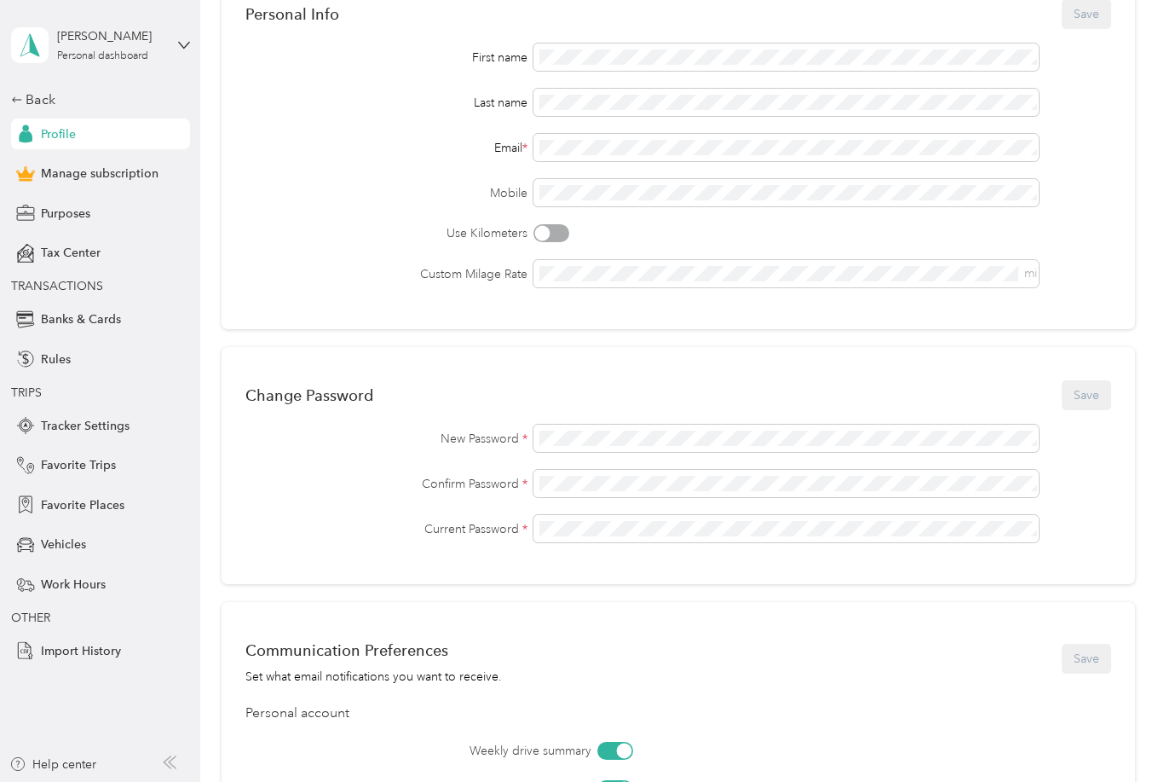
click at [173, 54] on div "[PERSON_NAME] Personal dashboard" at bounding box center [100, 45] width 179 height 60
click at [124, 148] on div "Log out" at bounding box center [190, 139] width 335 height 30
